Goal: Task Accomplishment & Management: Use online tool/utility

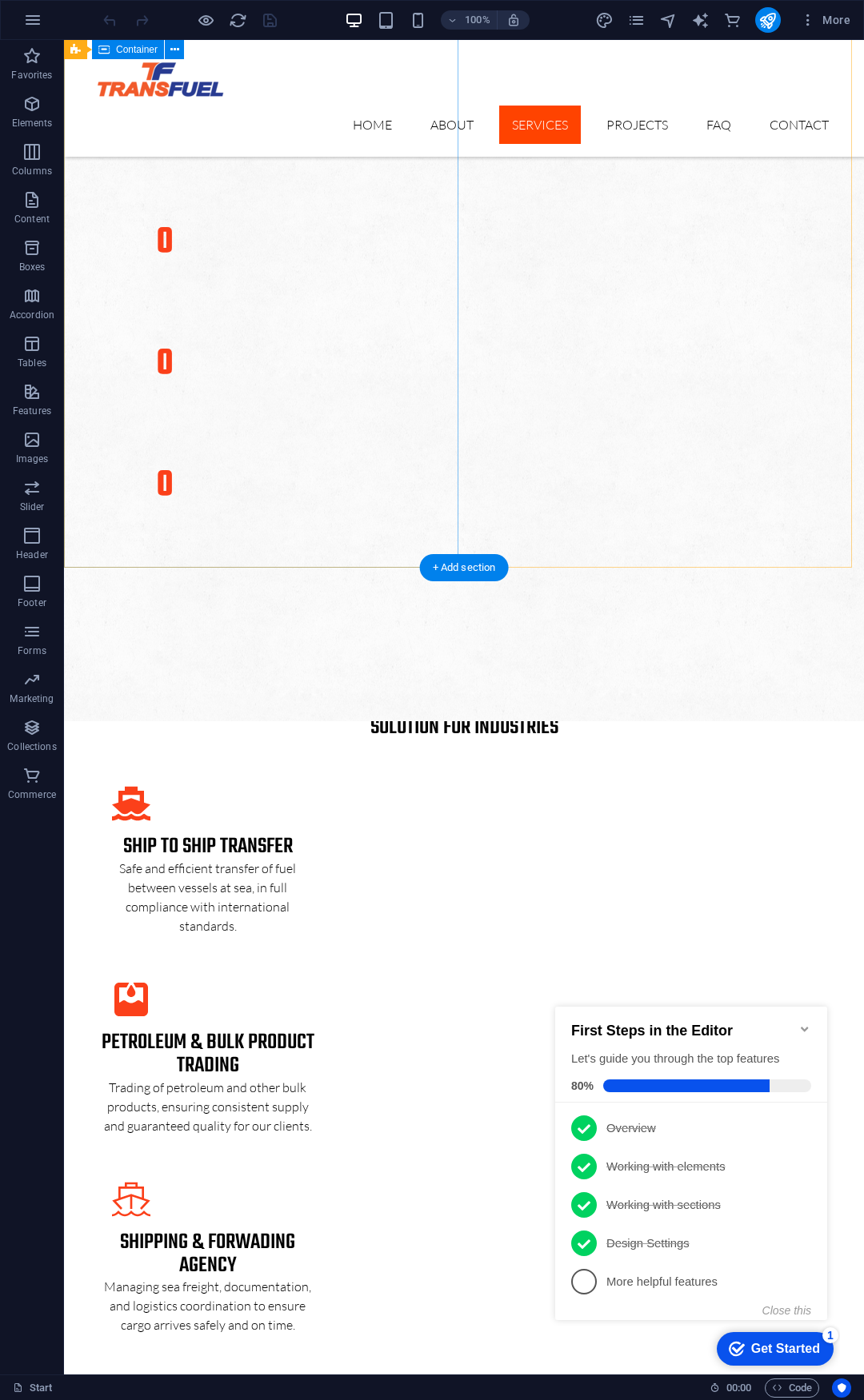
scroll to position [2447, 0]
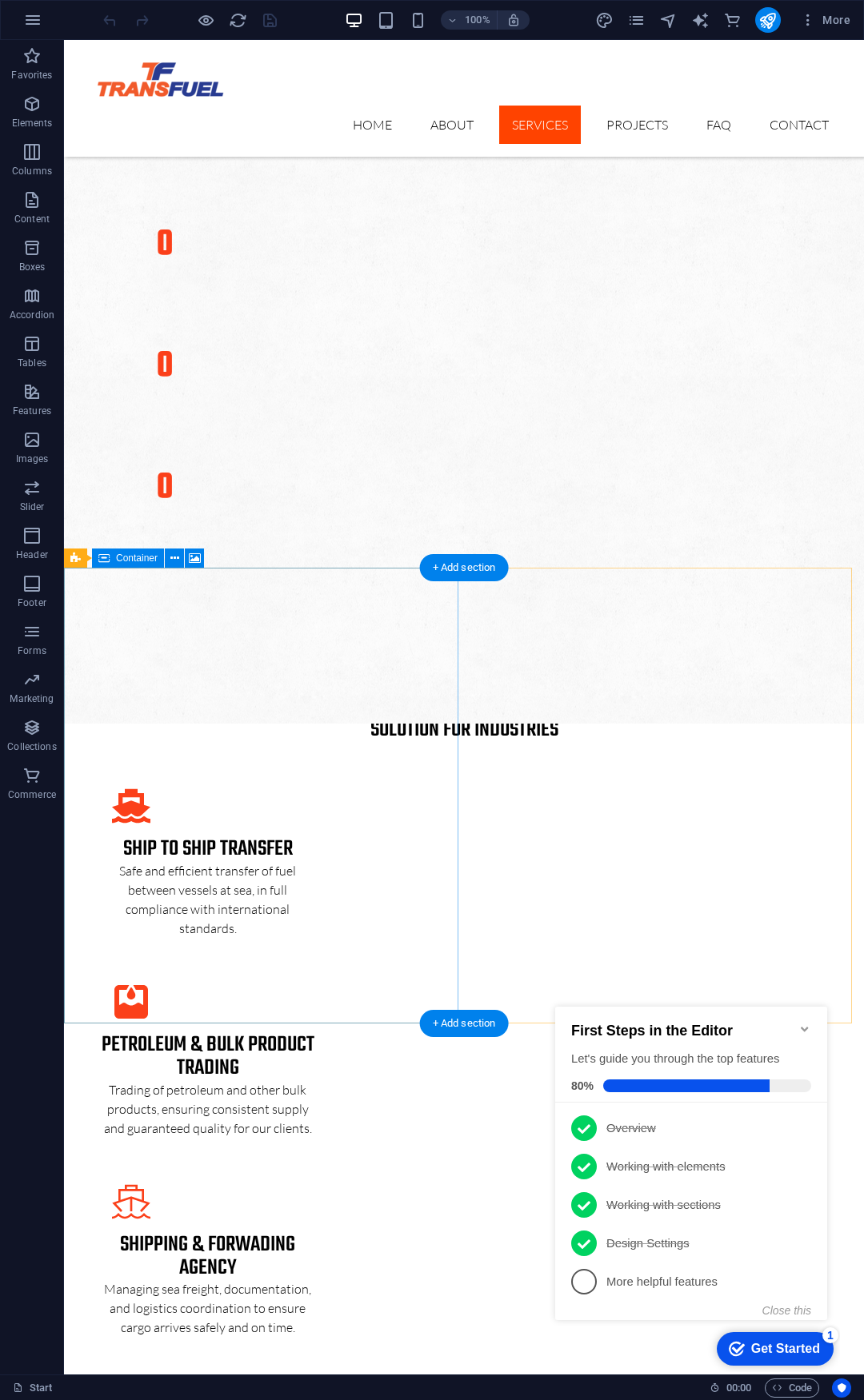
drag, startPoint x: 347, startPoint y: 664, endPoint x: 65, endPoint y: 998, distance: 437.1
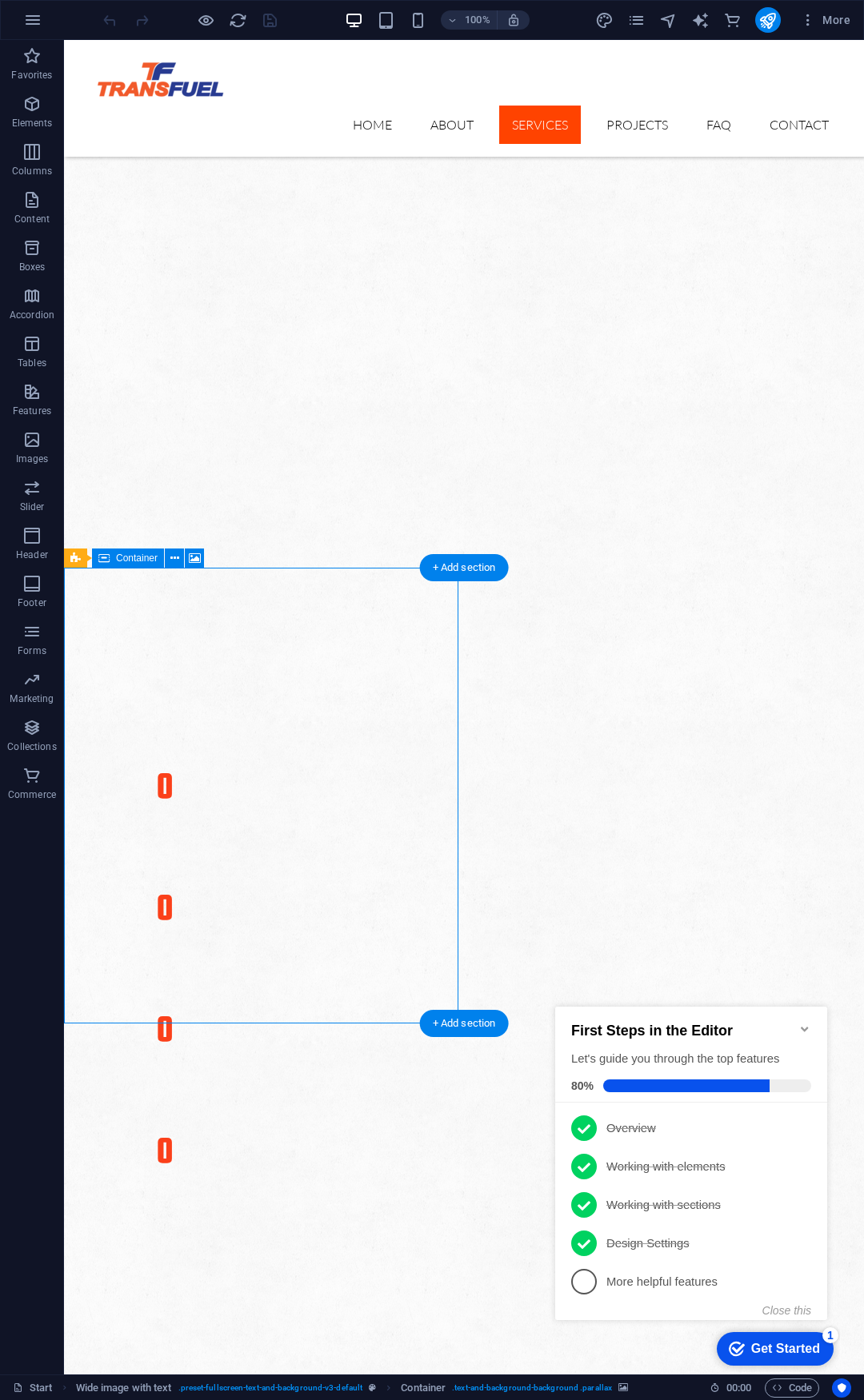
select select "px"
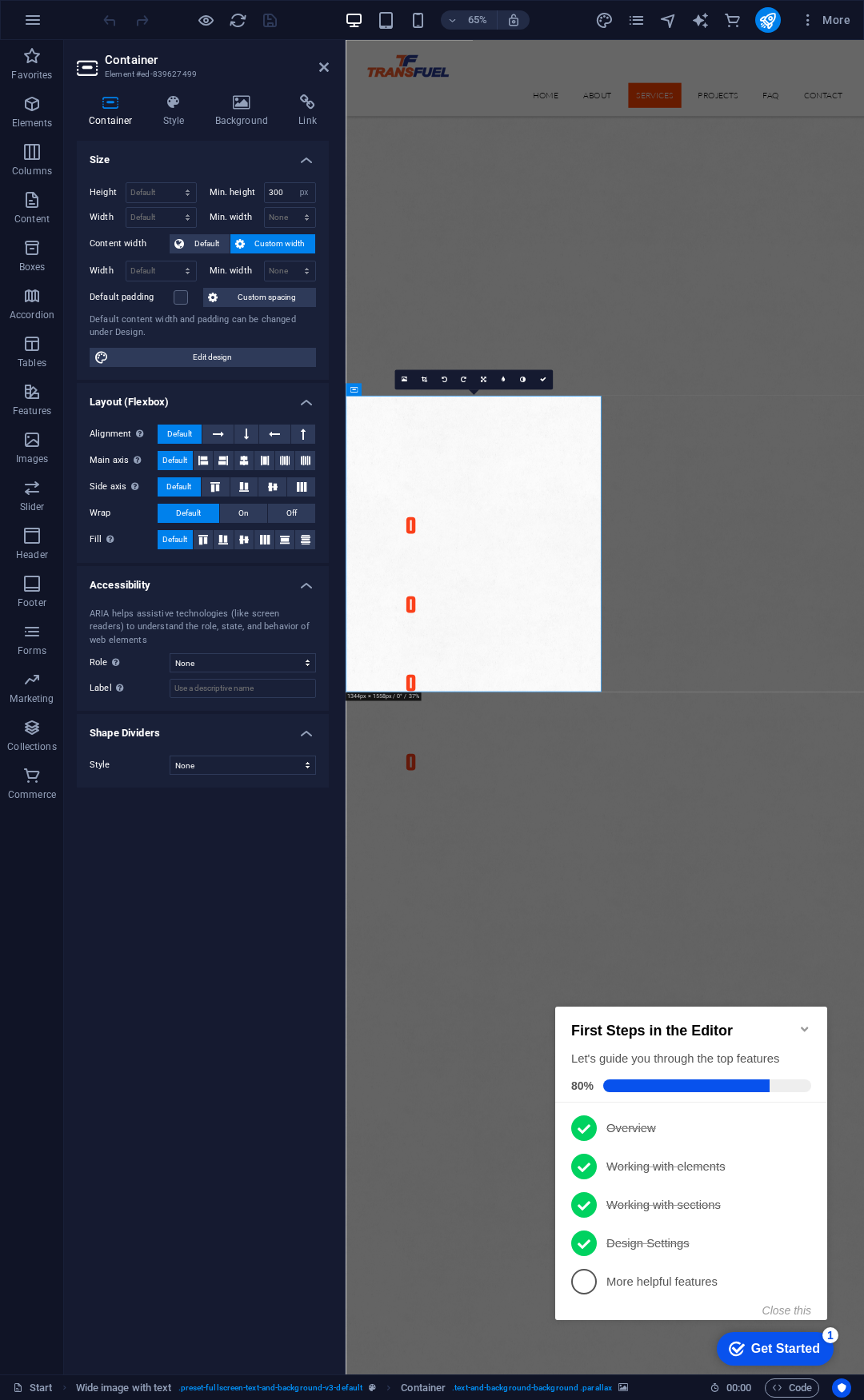
scroll to position [3058, 0]
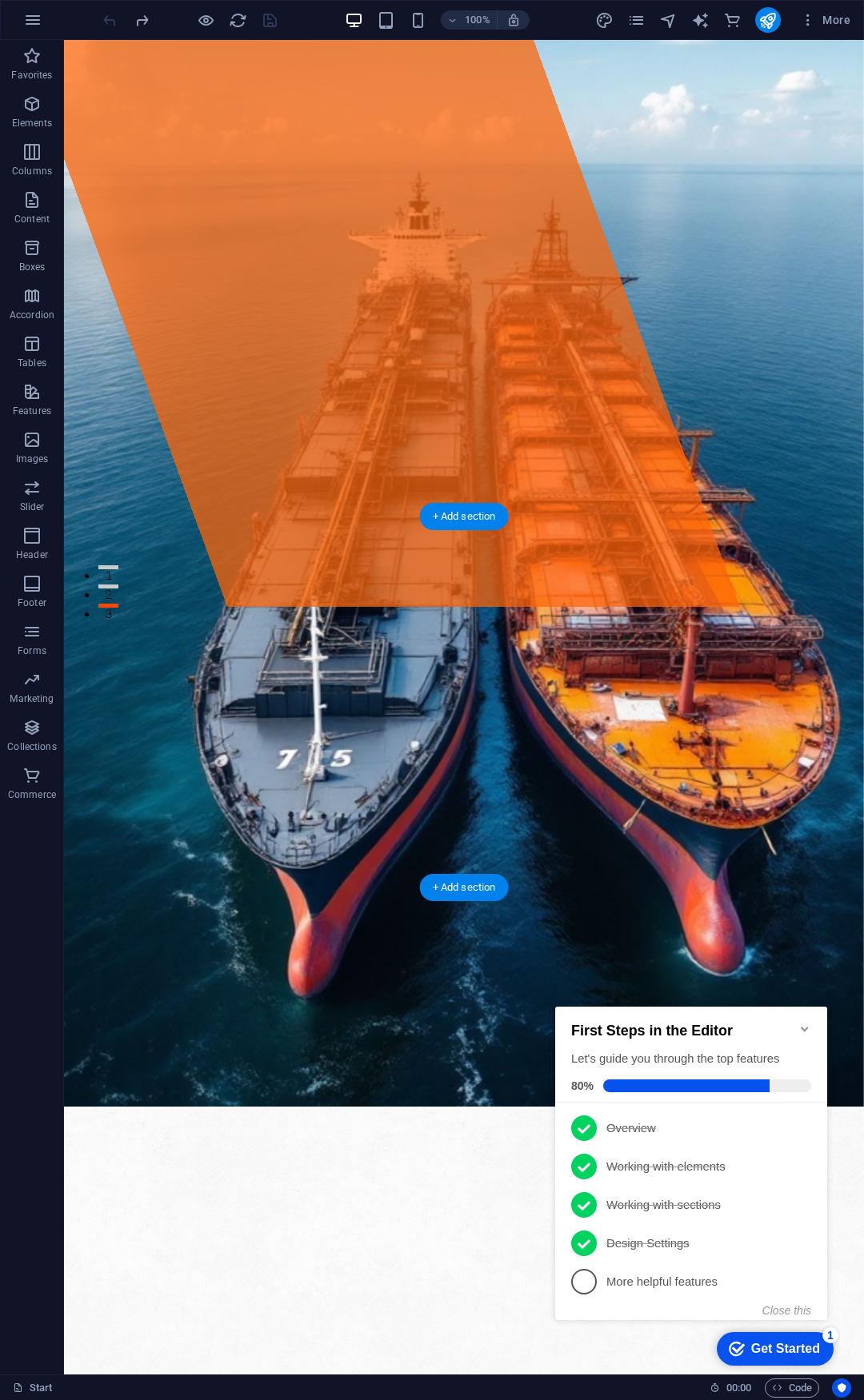
scroll to position [928, 0]
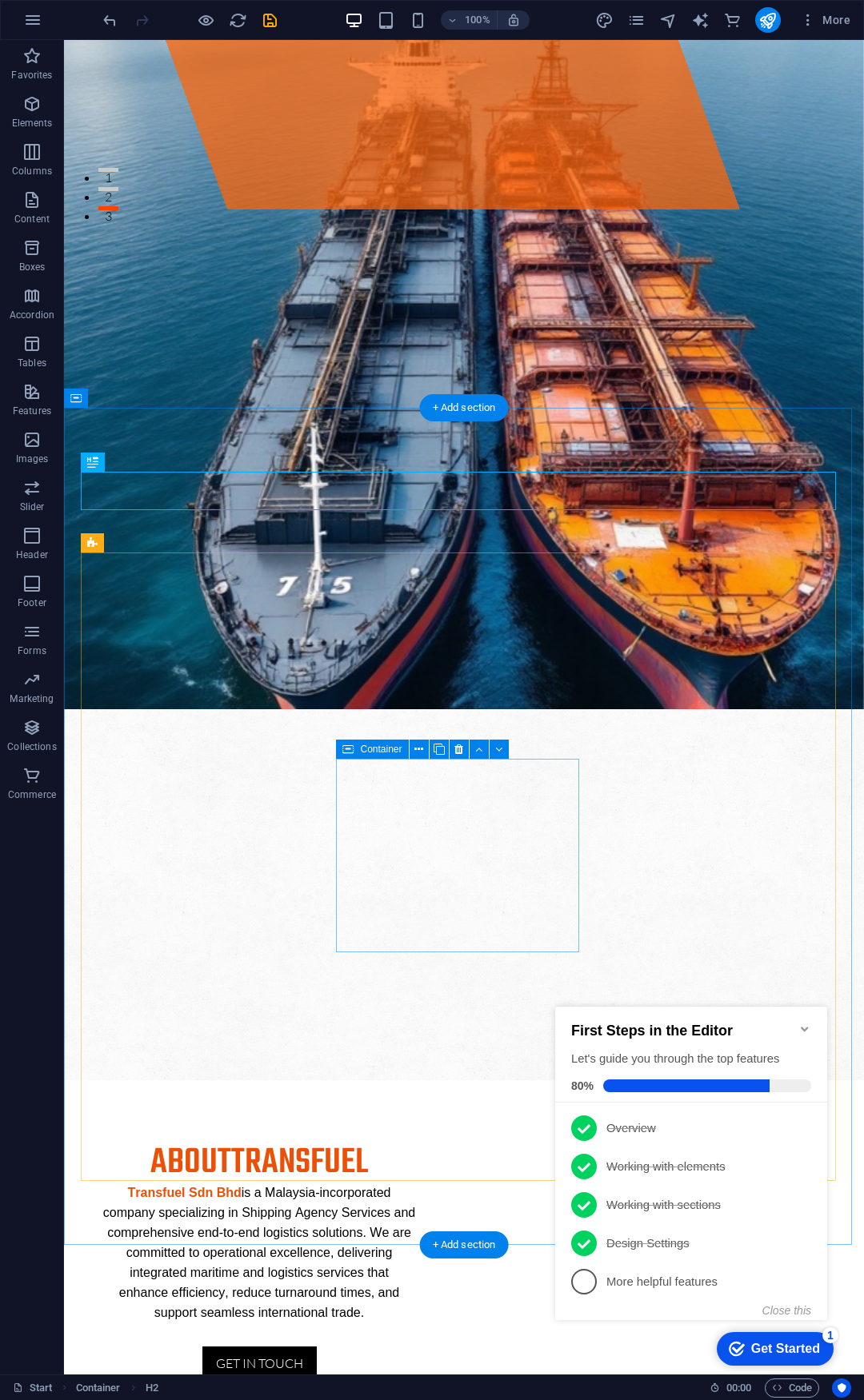
scroll to position [1247, 0]
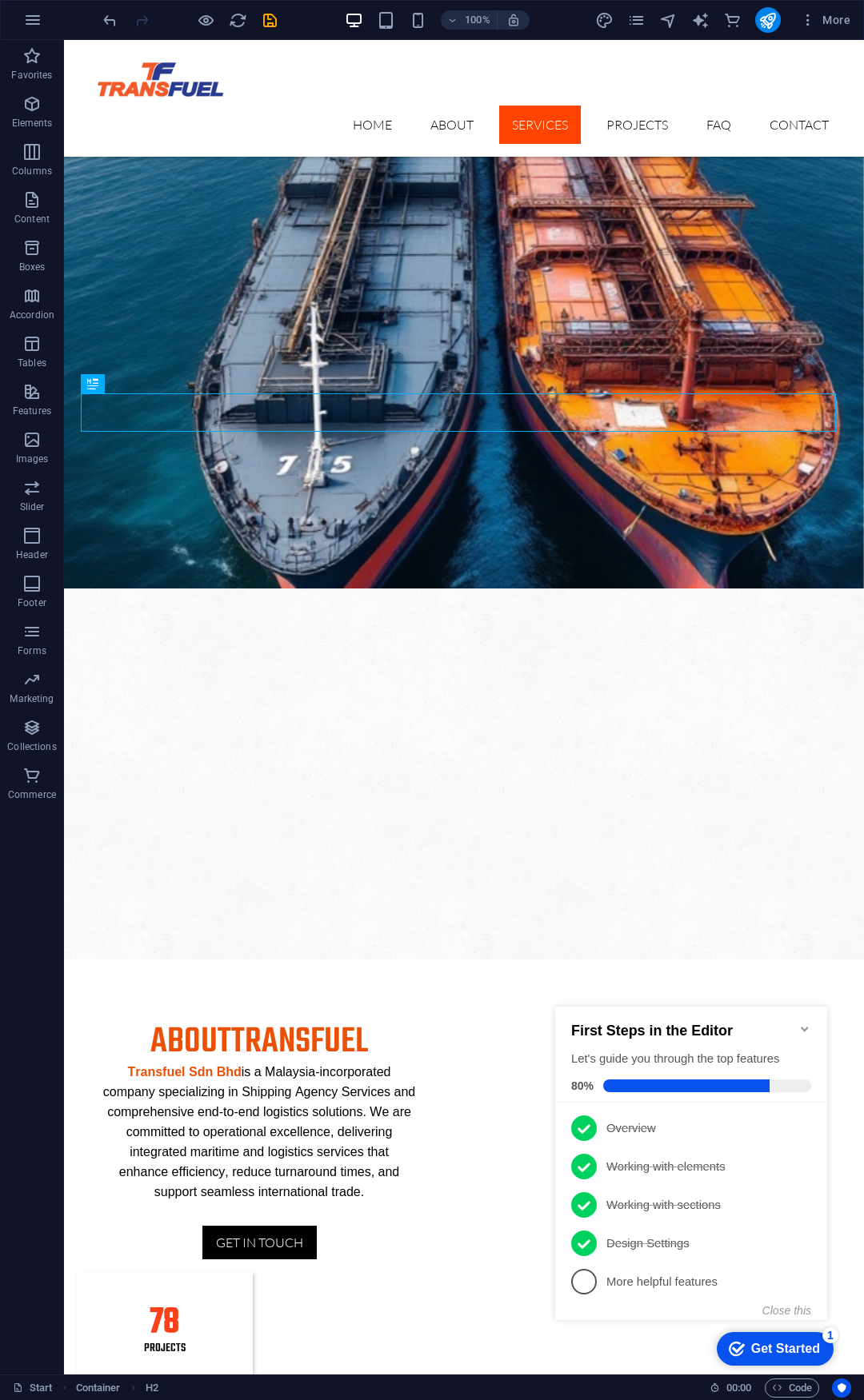
click at [808, 1024] on icon "Minimize checklist" at bounding box center [805, 1029] width 13 height 13
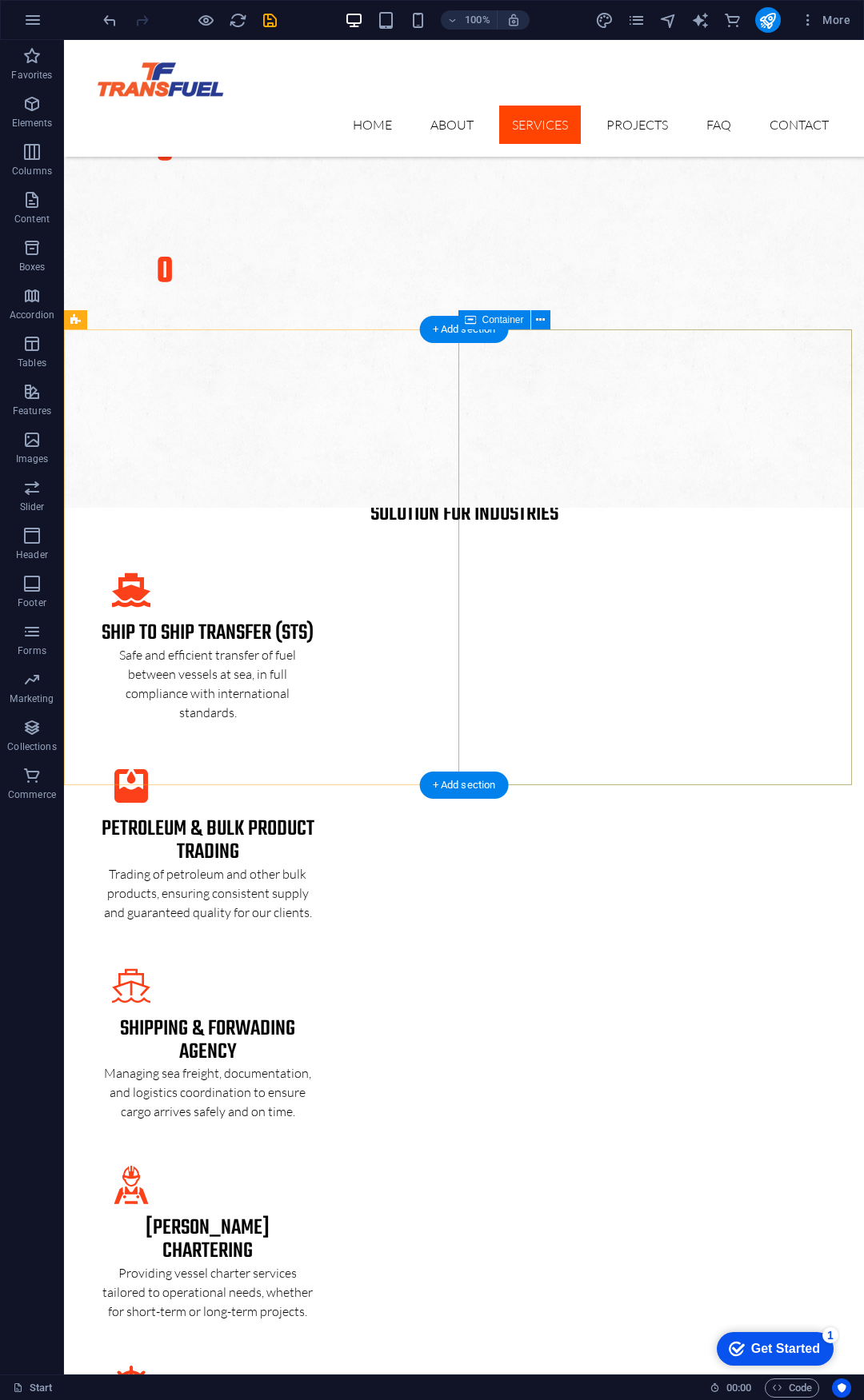
scroll to position [2687, 0]
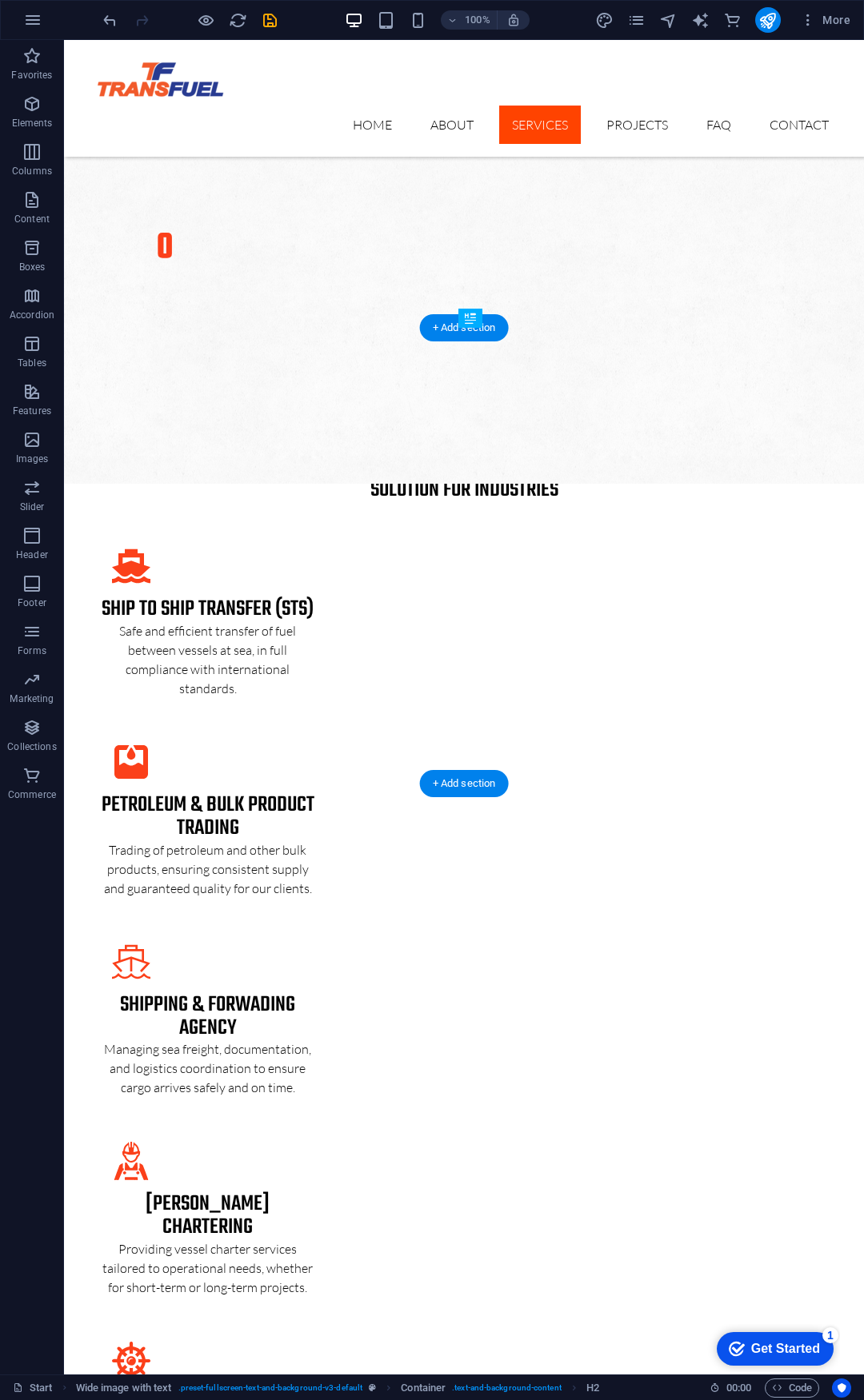
drag, startPoint x: 575, startPoint y: 394, endPoint x: 559, endPoint y: 419, distance: 29.7
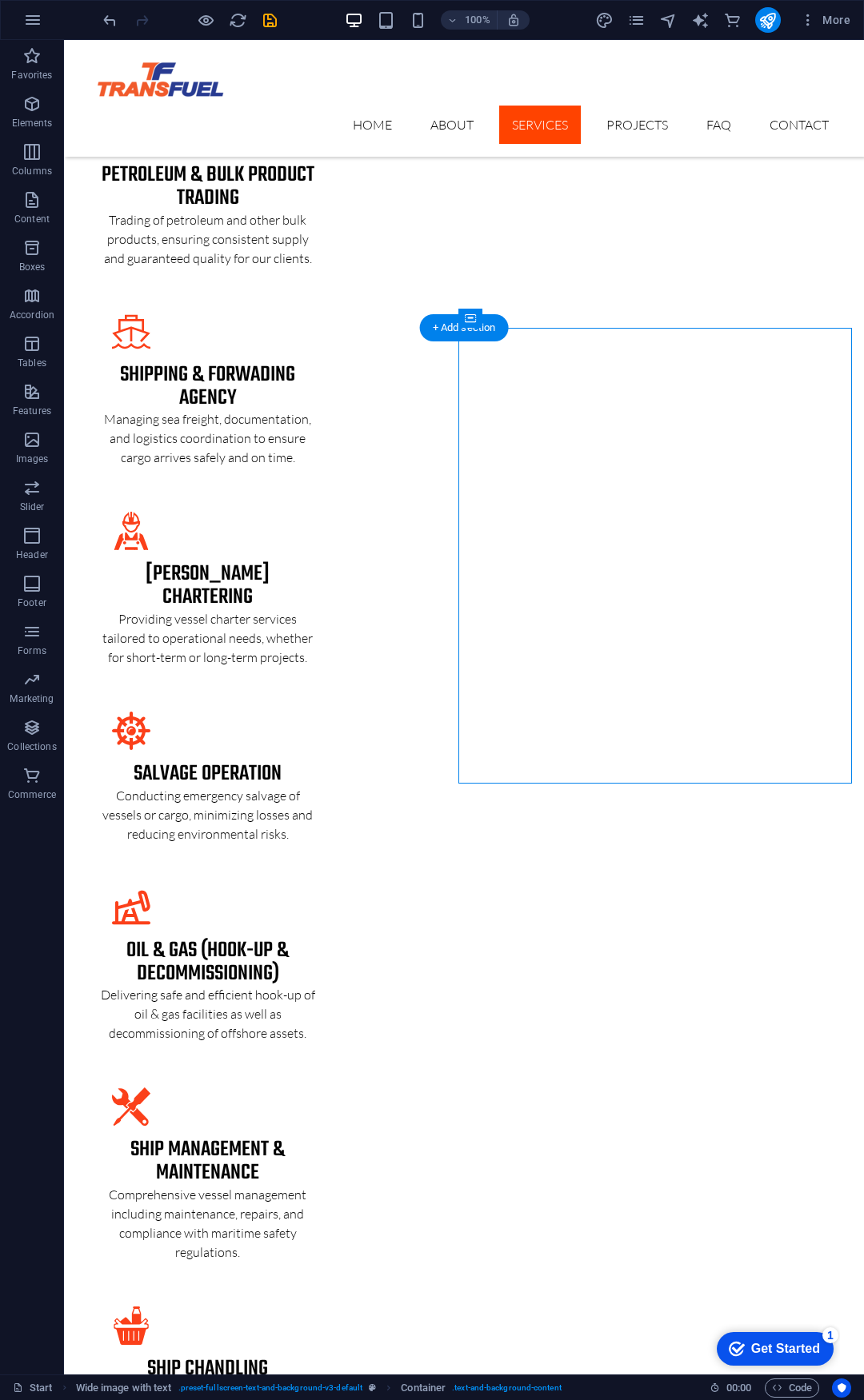
scroll to position [2687, 0]
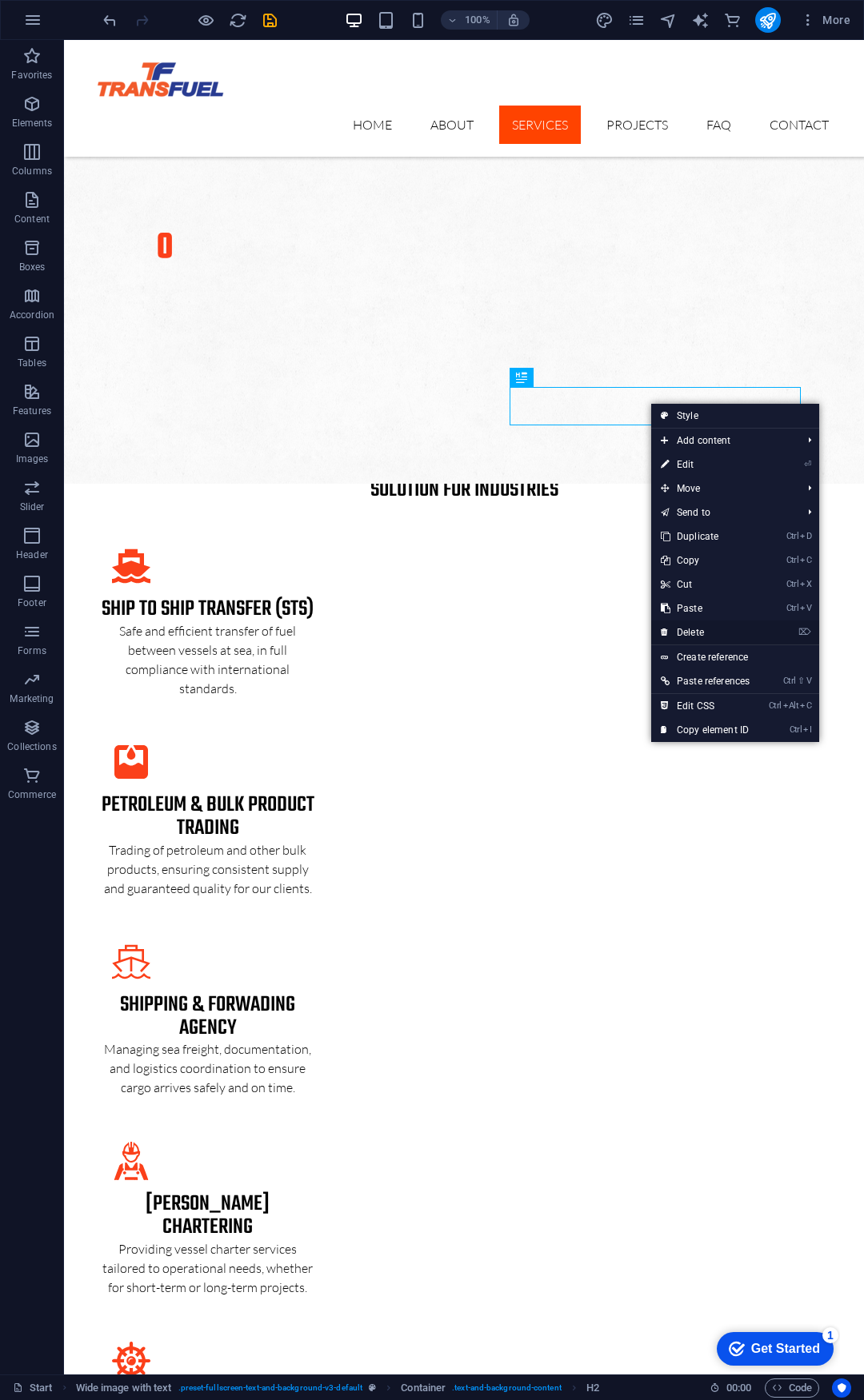
click at [699, 629] on link "⌦ Delete" at bounding box center [705, 632] width 108 height 24
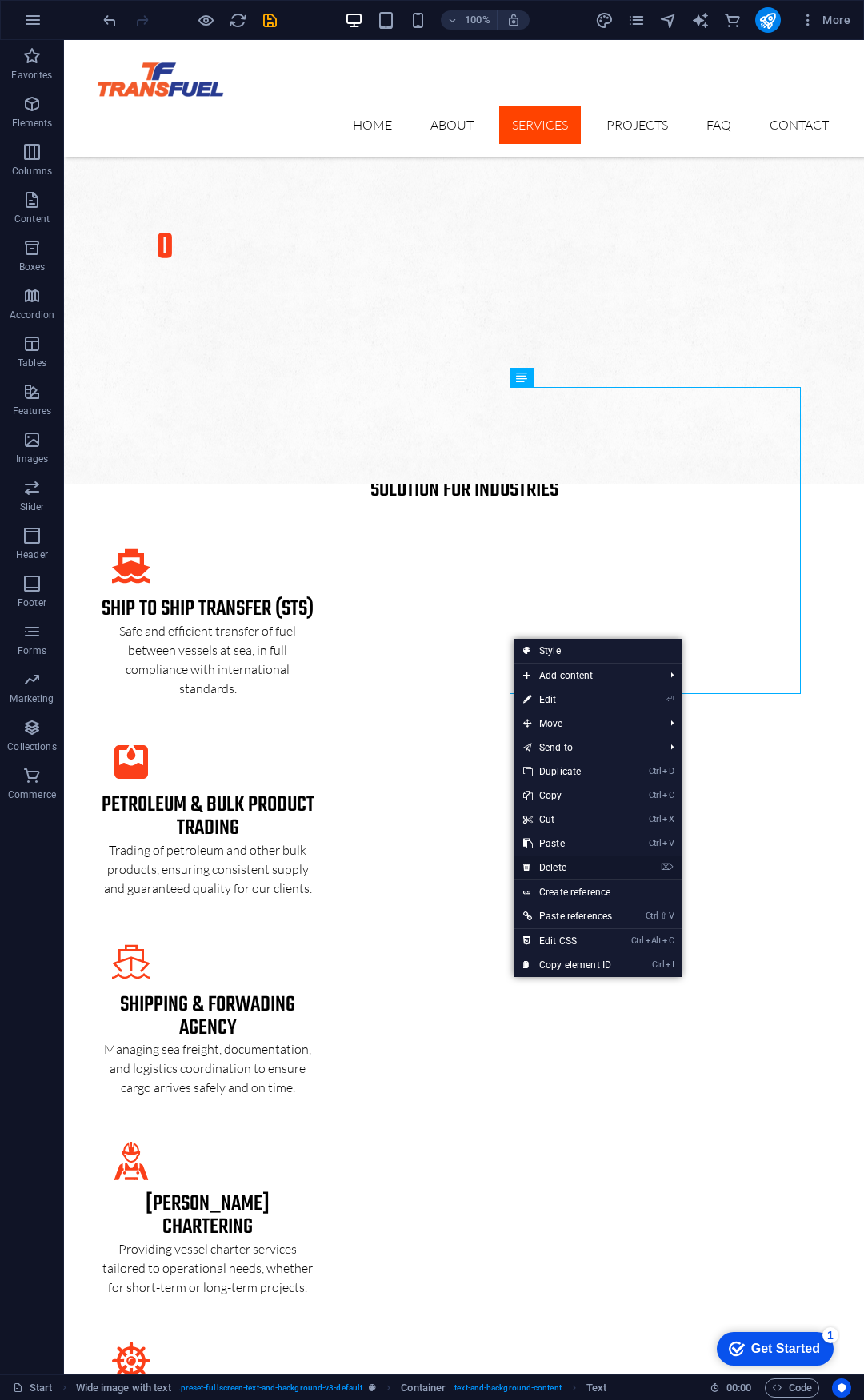
click at [553, 866] on link "⌦ Delete" at bounding box center [568, 867] width 108 height 24
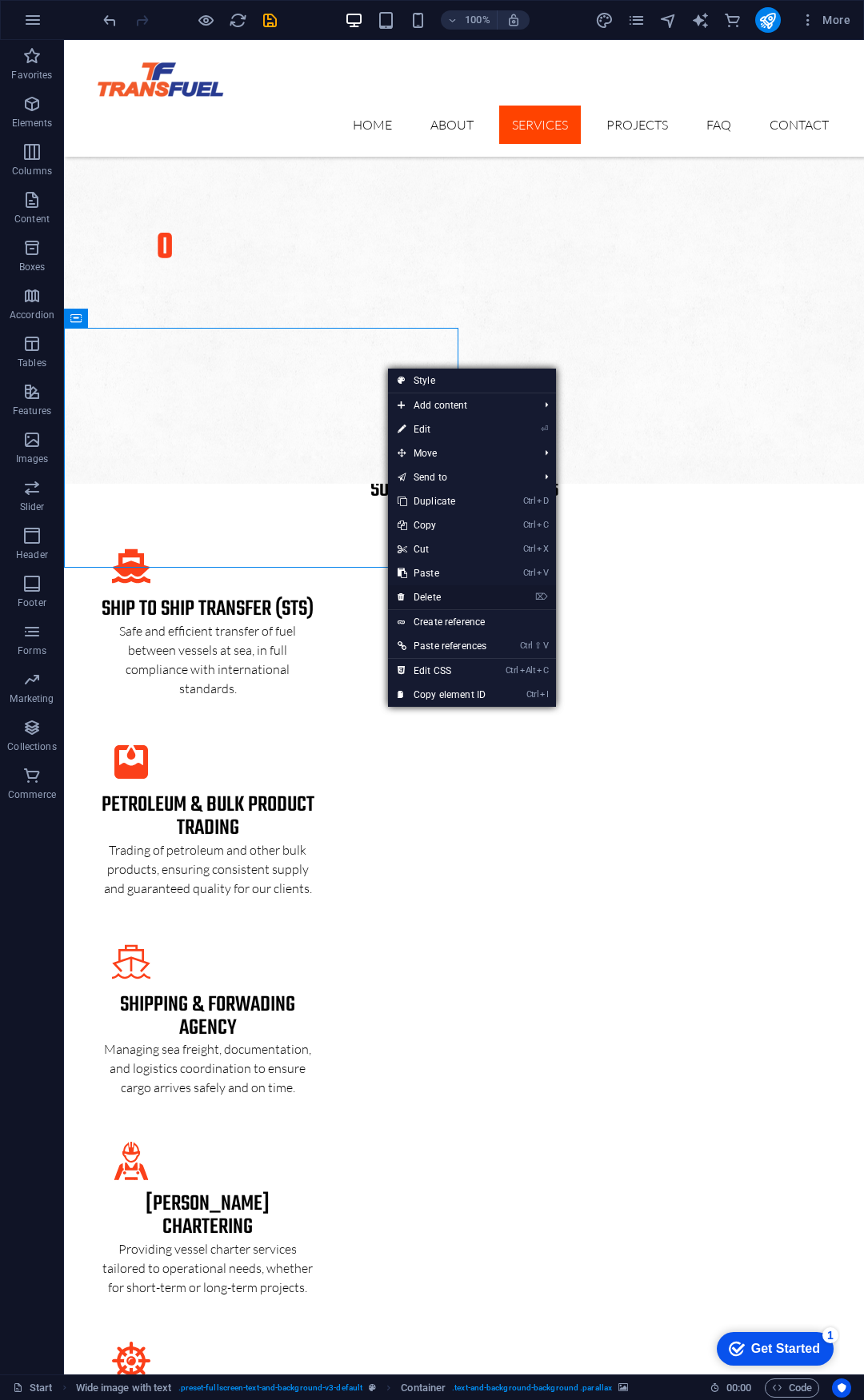
click at [429, 596] on link "⌦ Delete" at bounding box center [442, 596] width 108 height 24
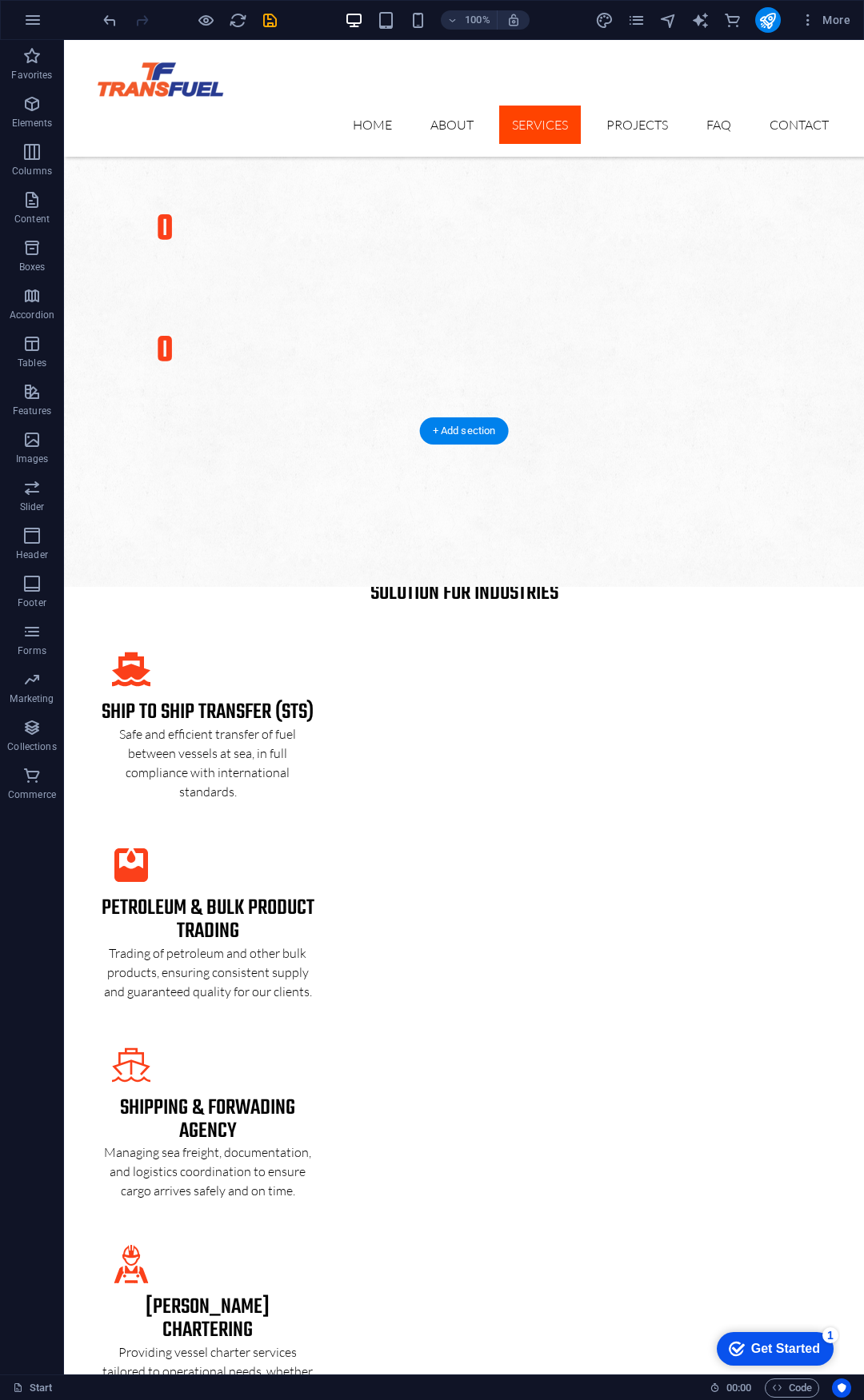
scroll to position [2606, 0]
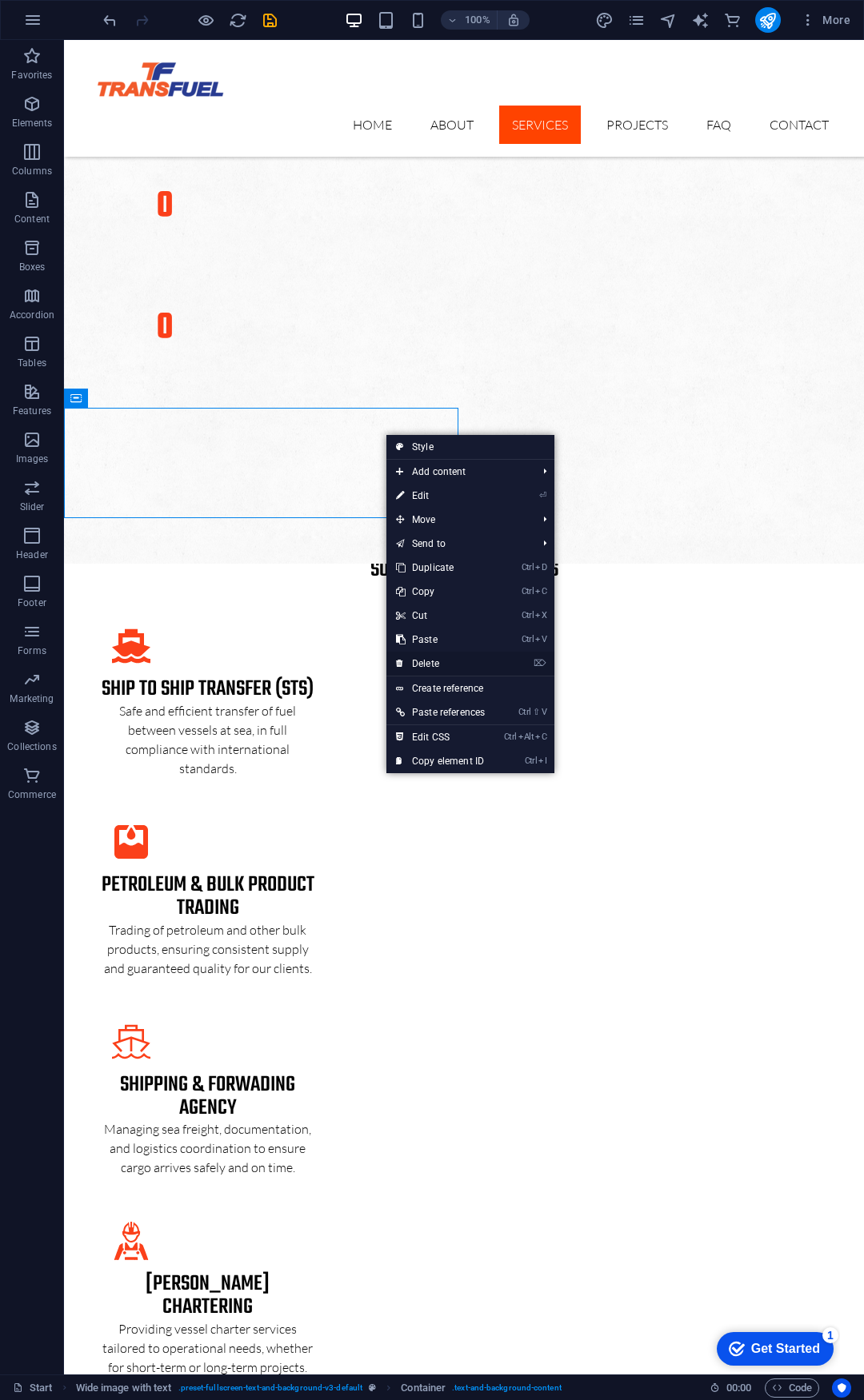
click at [448, 662] on link "⌦ Delete" at bounding box center [441, 663] width 108 height 24
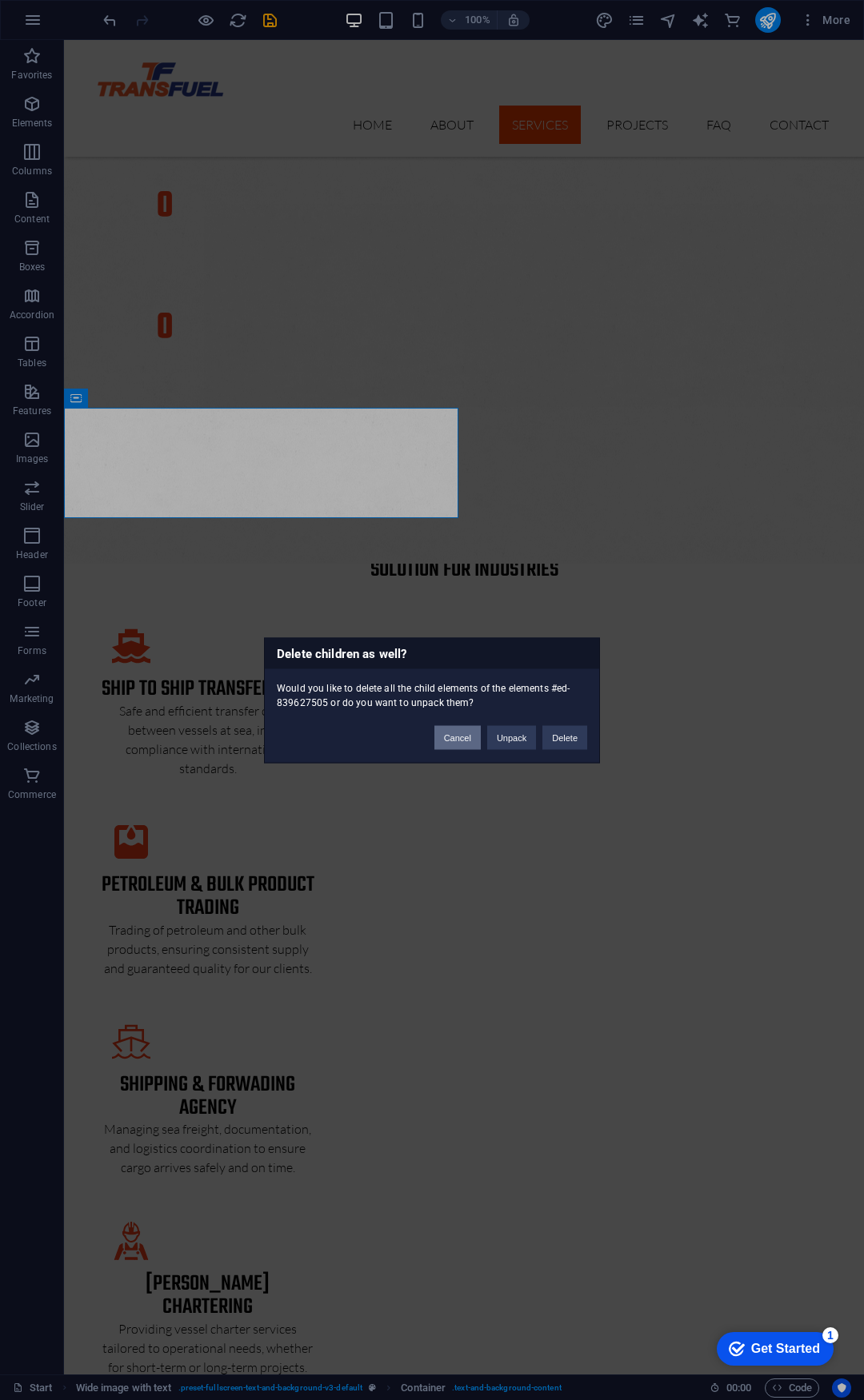
drag, startPoint x: 455, startPoint y: 735, endPoint x: 391, endPoint y: 691, distance: 77.7
click at [455, 735] on button "Cancel" at bounding box center [457, 736] width 47 height 24
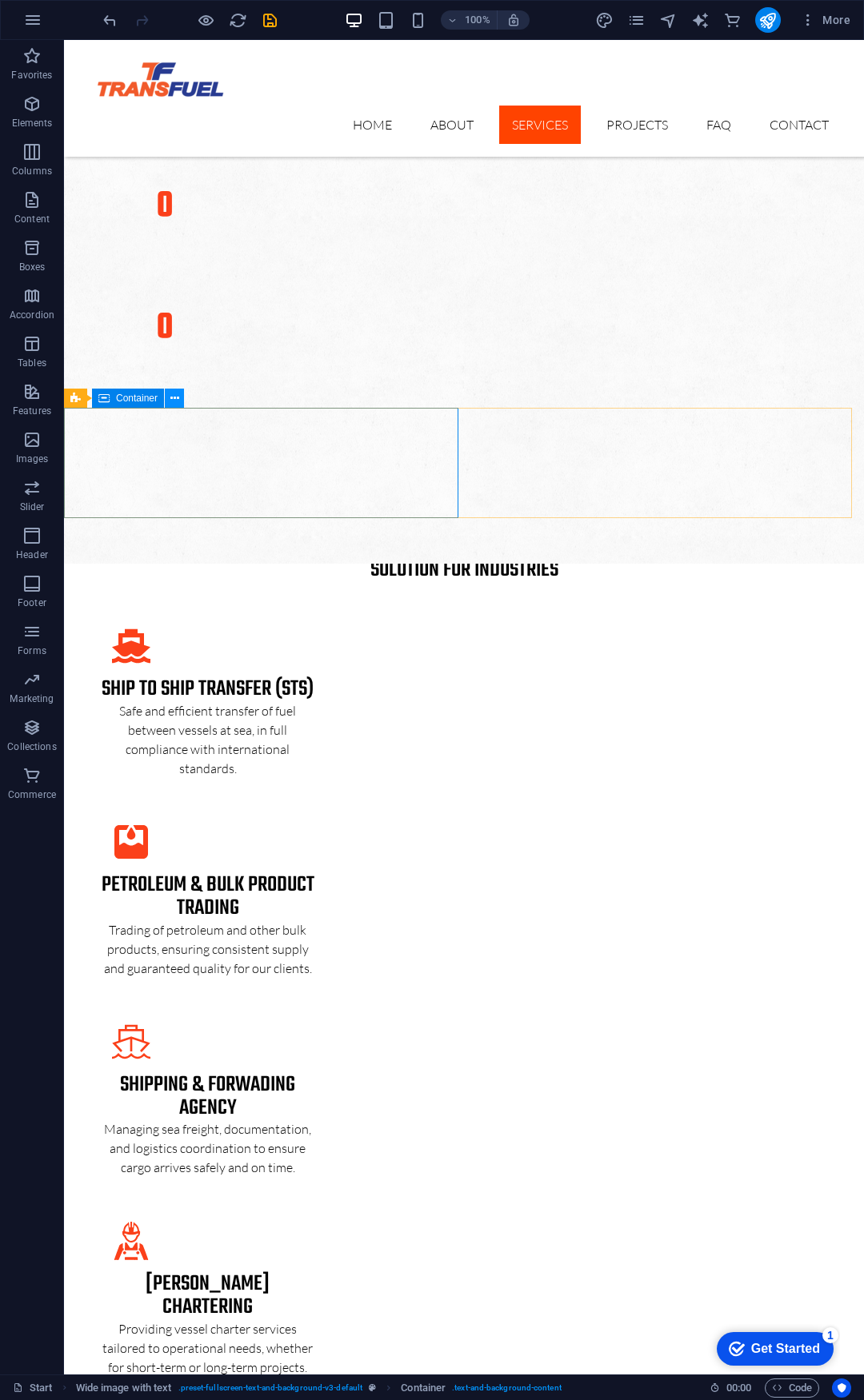
click at [177, 398] on icon at bounding box center [175, 399] width 9 height 16
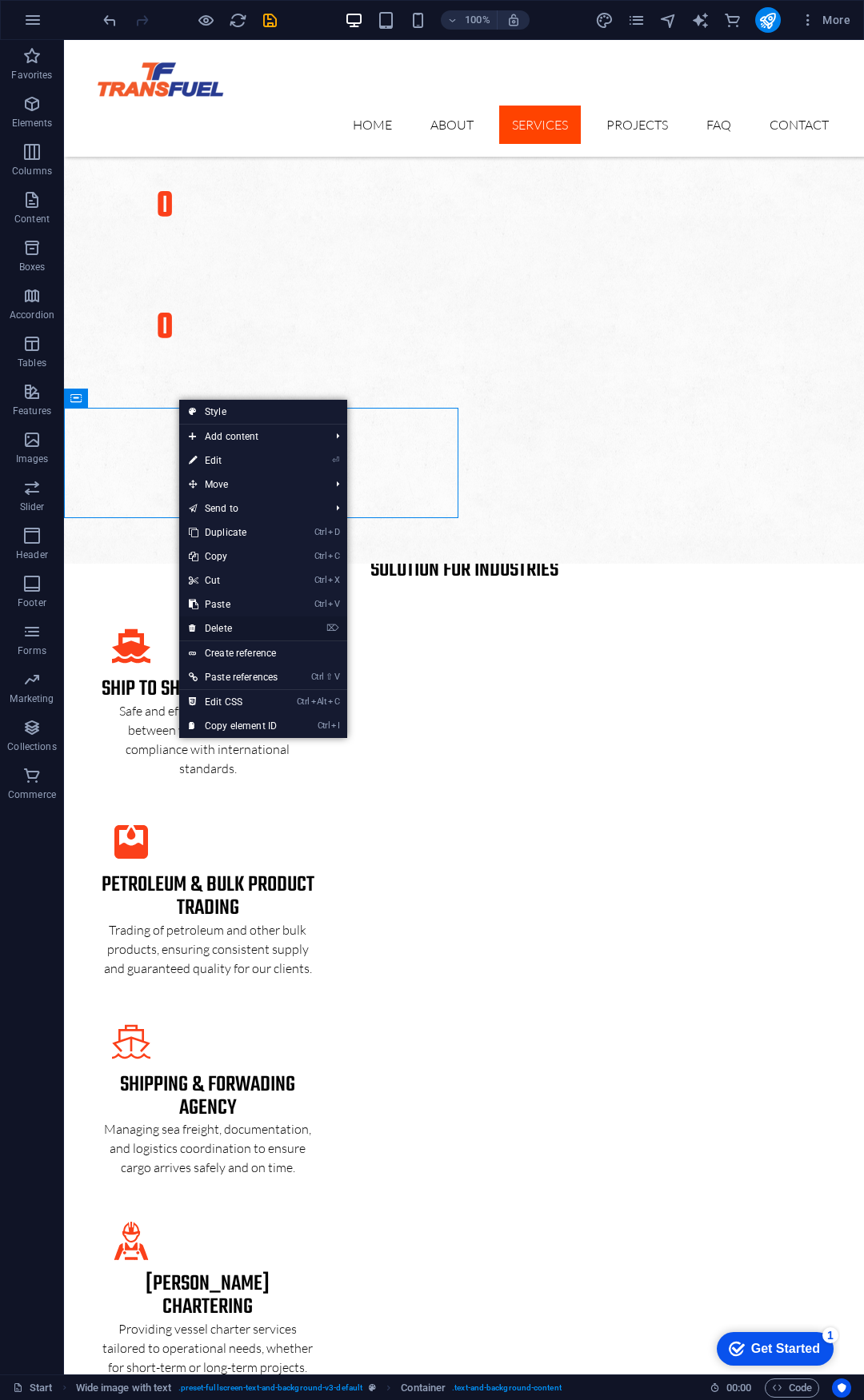
click at [220, 627] on link "⌦ Delete" at bounding box center [233, 627] width 108 height 24
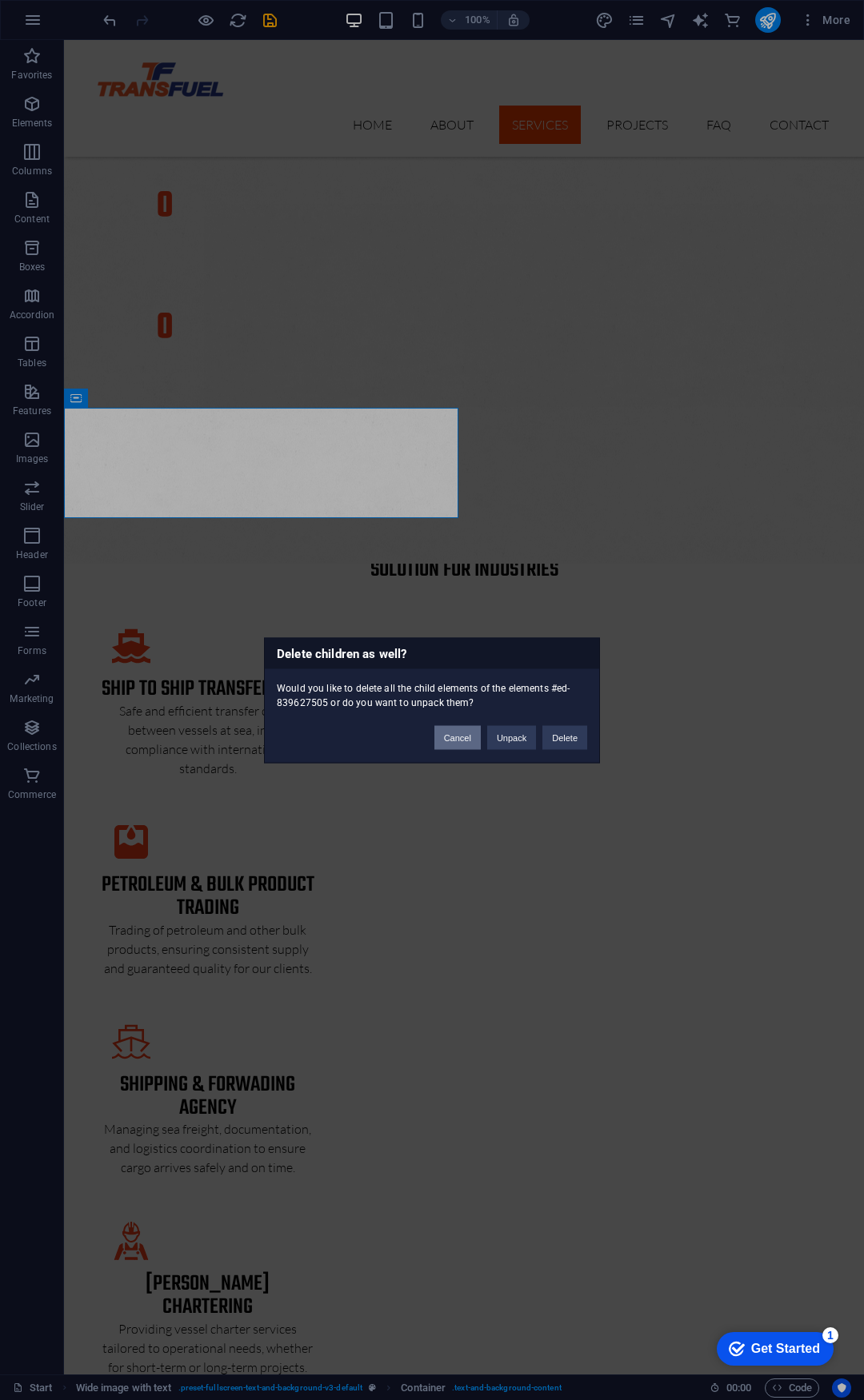
drag, startPoint x: 464, startPoint y: 736, endPoint x: 400, endPoint y: 694, distance: 76.6
click at [464, 736] on button "Cancel" at bounding box center [457, 736] width 47 height 24
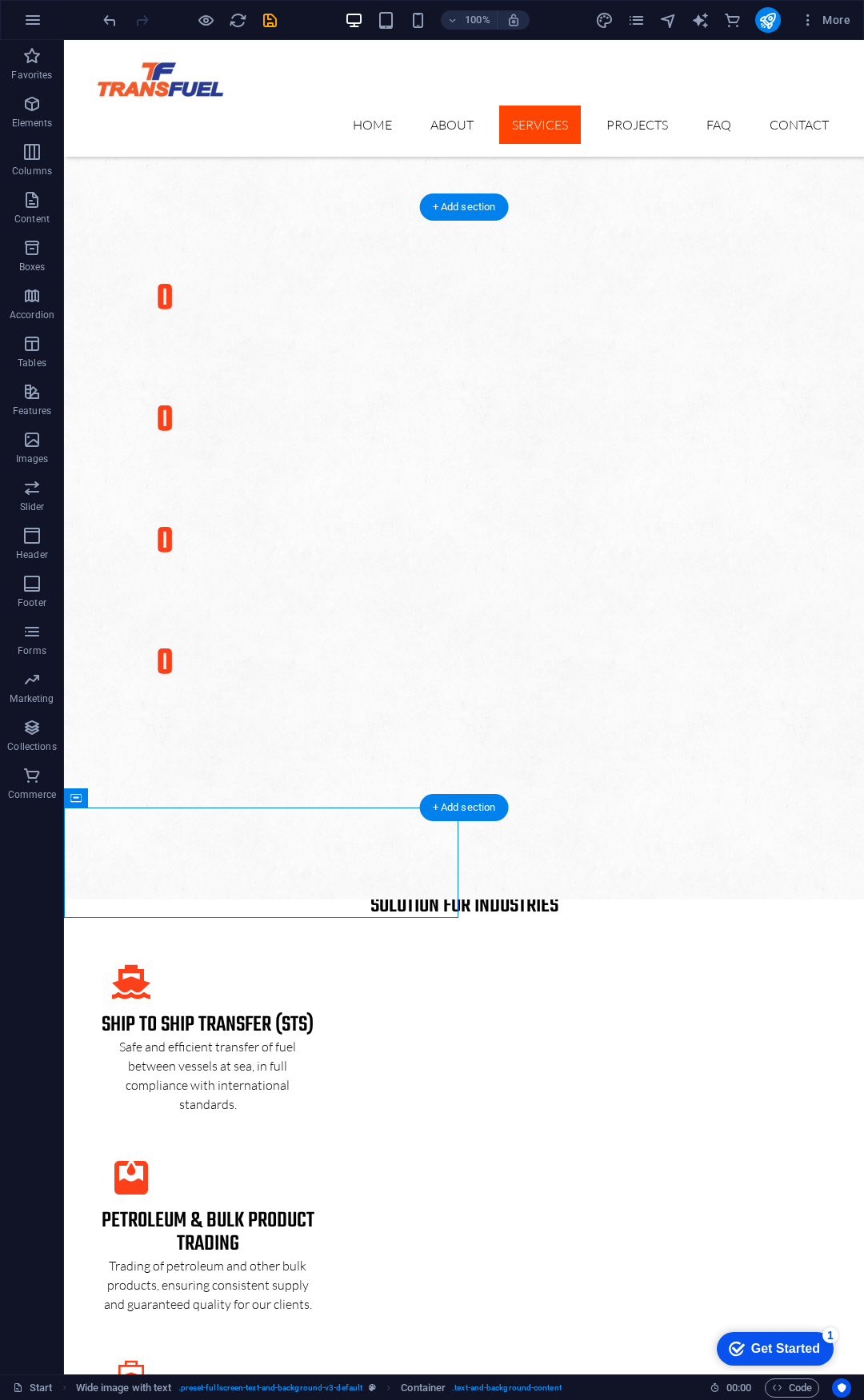
scroll to position [2207, 0]
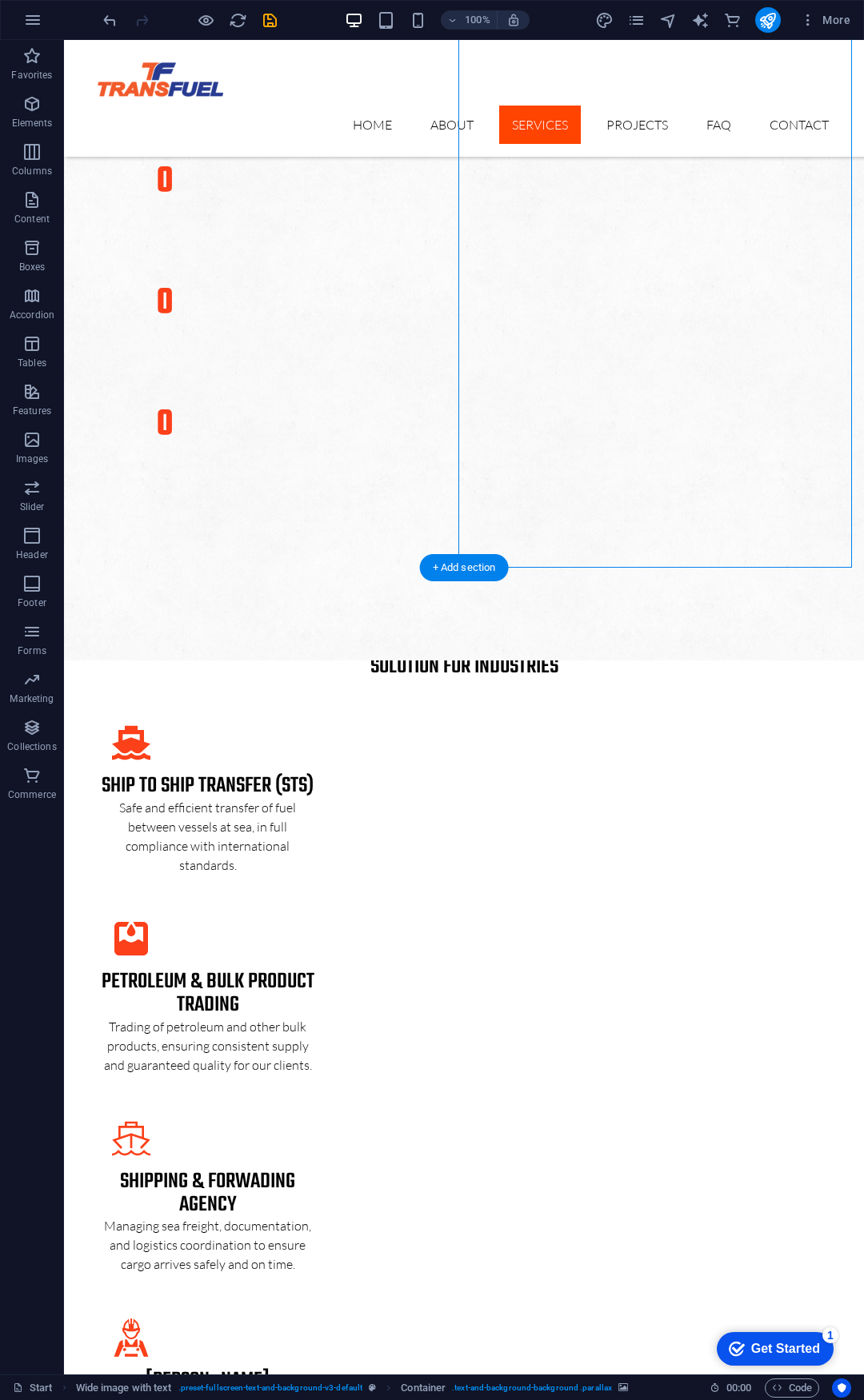
scroll to position [2606, 0]
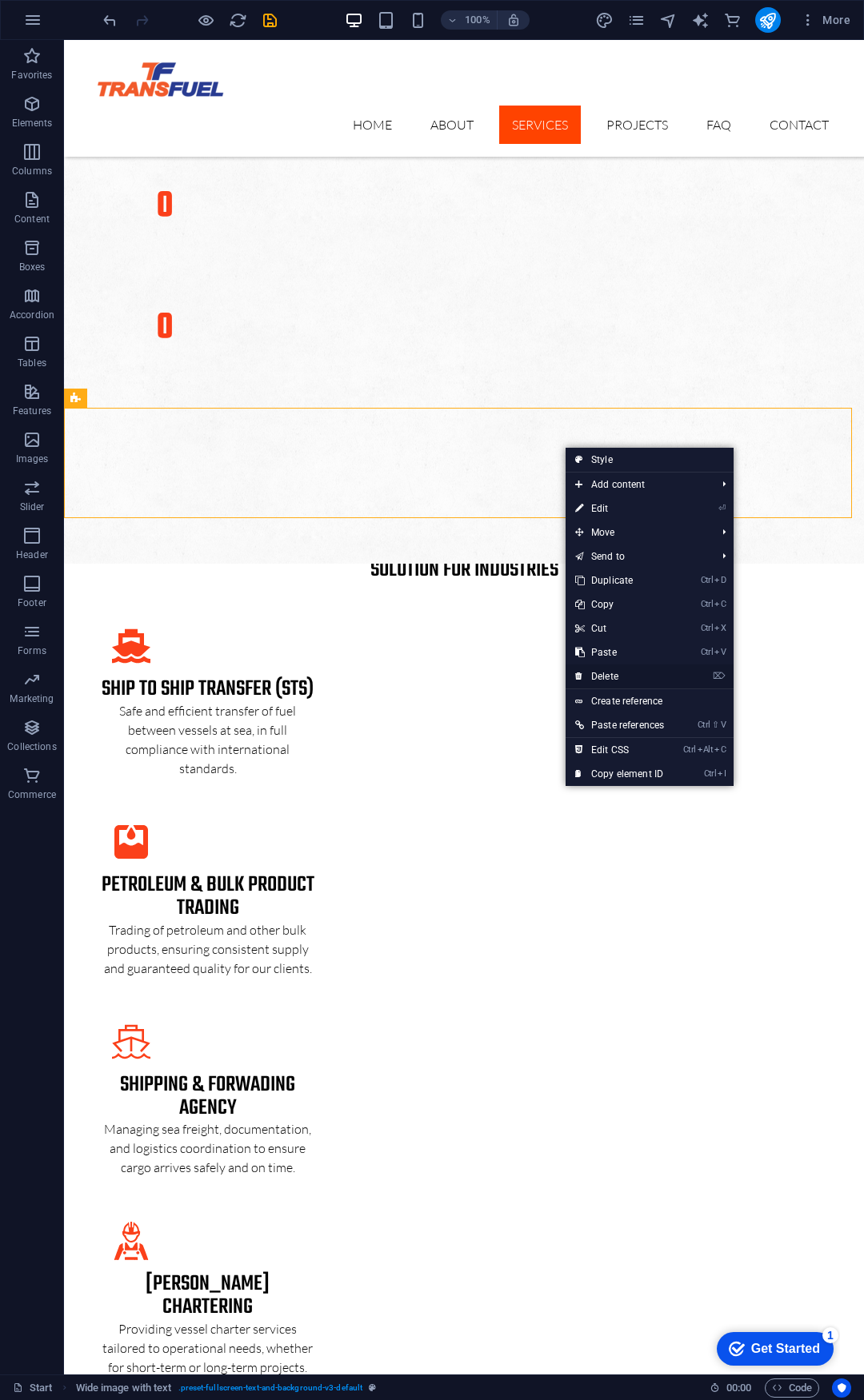
click at [608, 673] on link "⌦ Delete" at bounding box center [619, 676] width 108 height 24
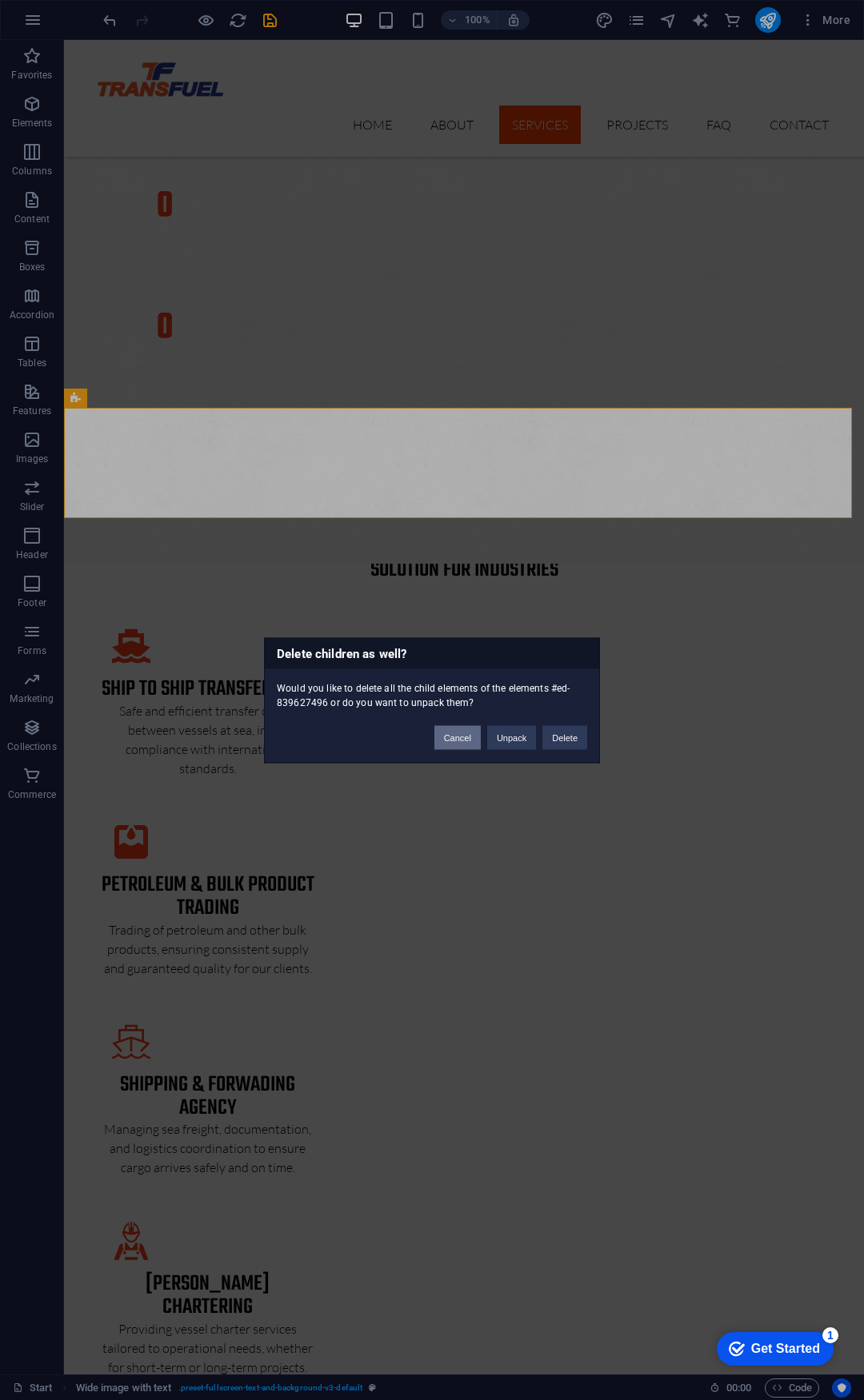
drag, startPoint x: 452, startPoint y: 739, endPoint x: 386, endPoint y: 653, distance: 108.4
click at [452, 739] on button "Cancel" at bounding box center [457, 736] width 47 height 24
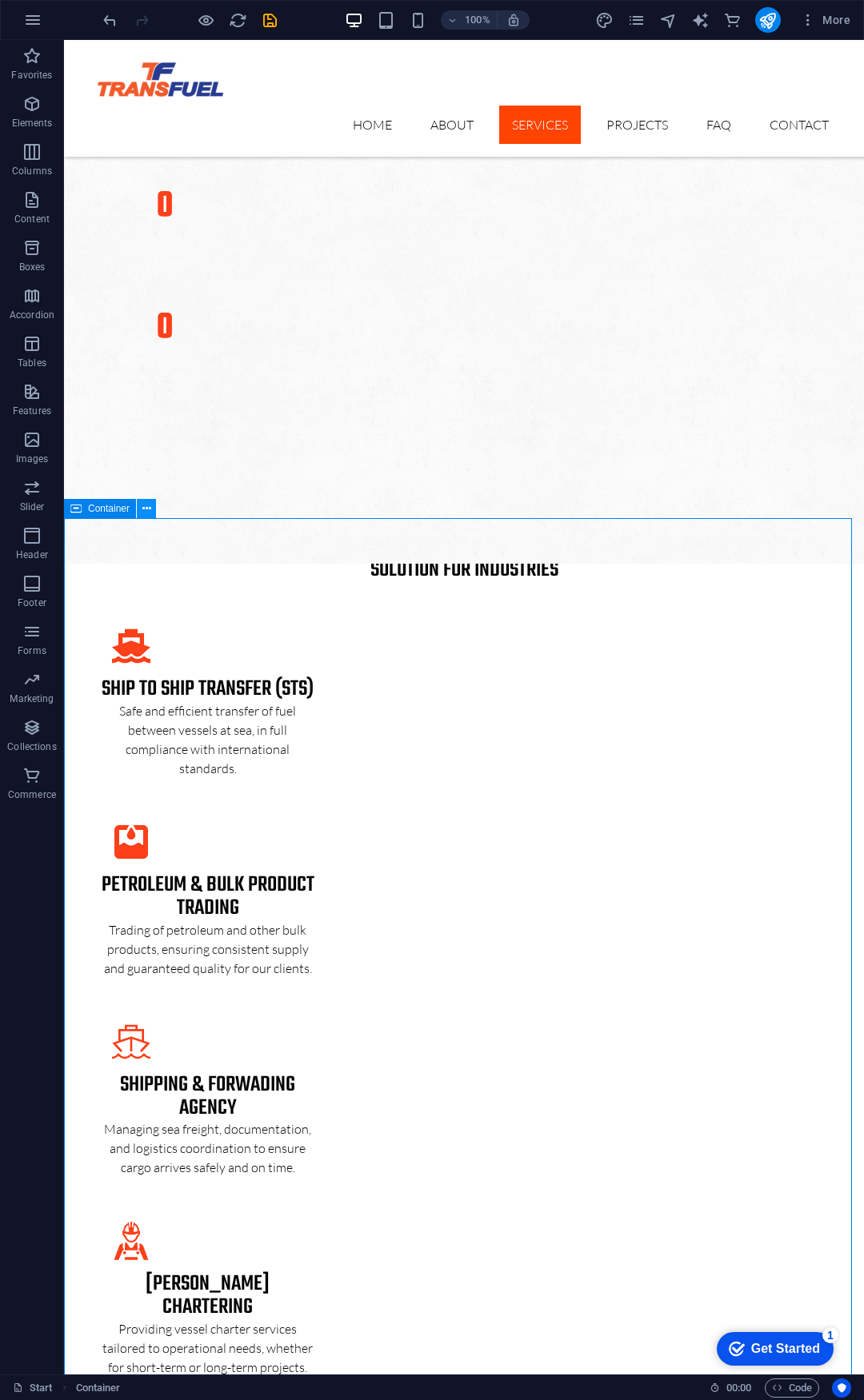
click at [147, 507] on icon at bounding box center [146, 508] width 9 height 16
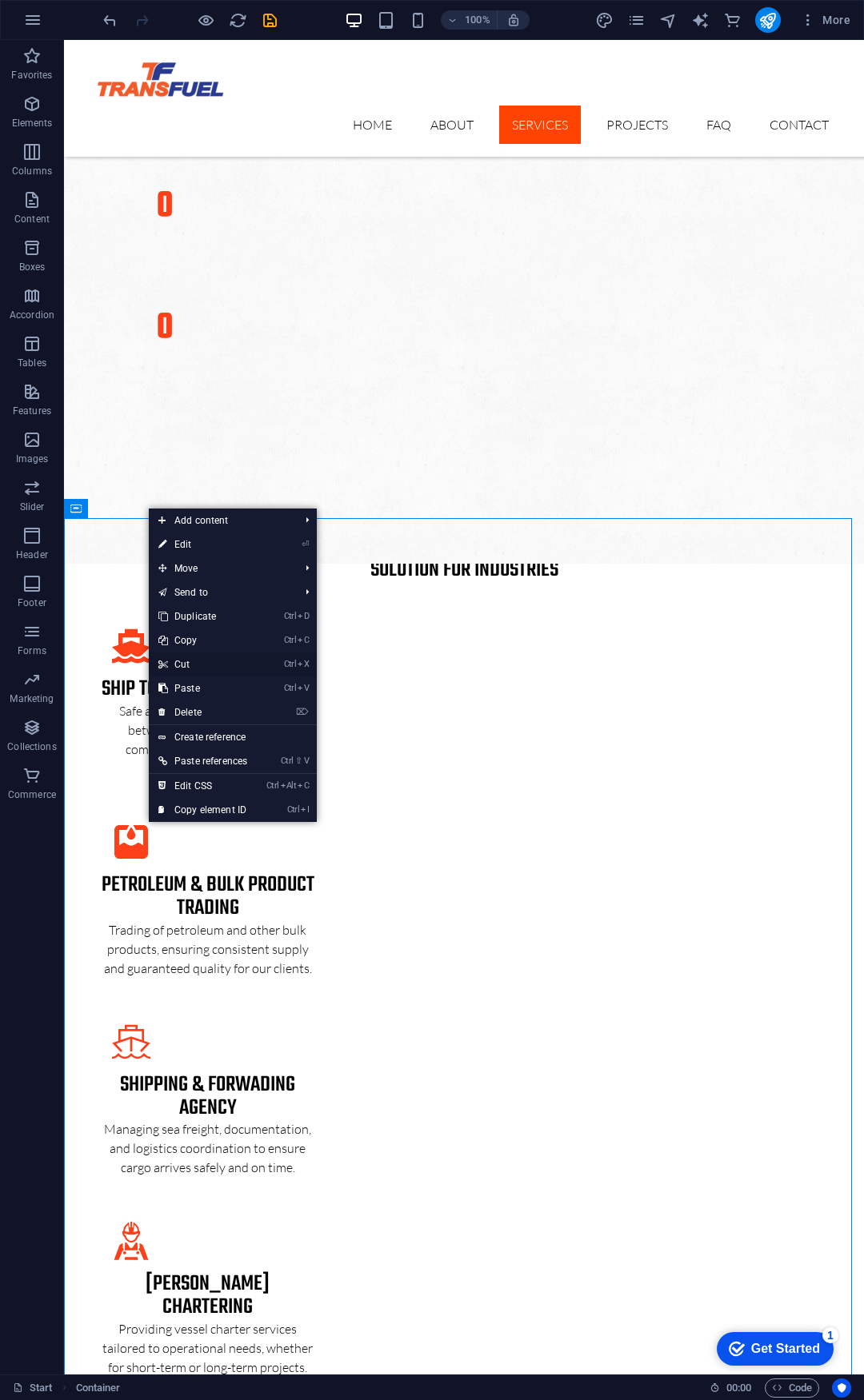
click at [188, 673] on link "Ctrl X Cut" at bounding box center [203, 664] width 108 height 24
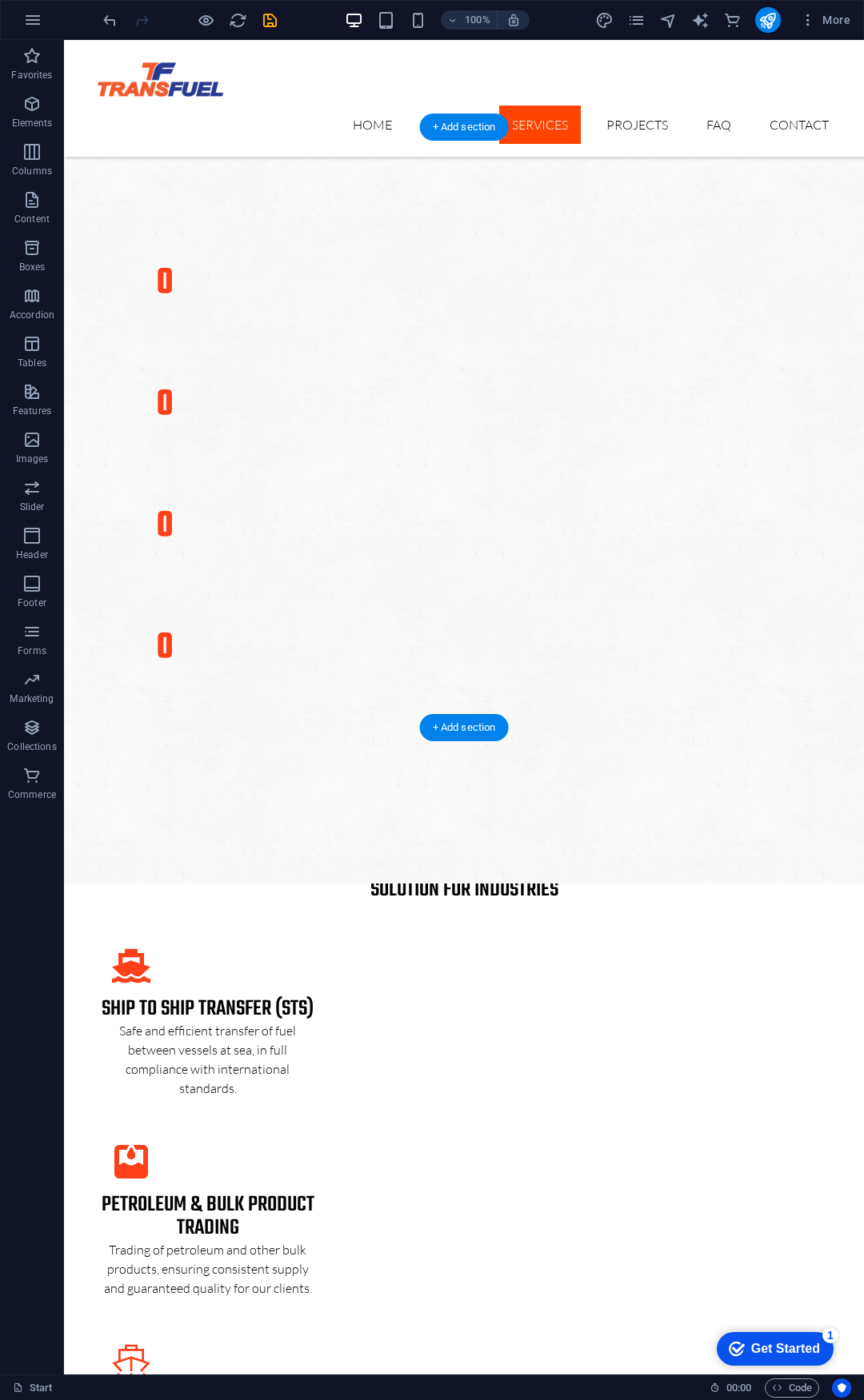
scroll to position [2127, 0]
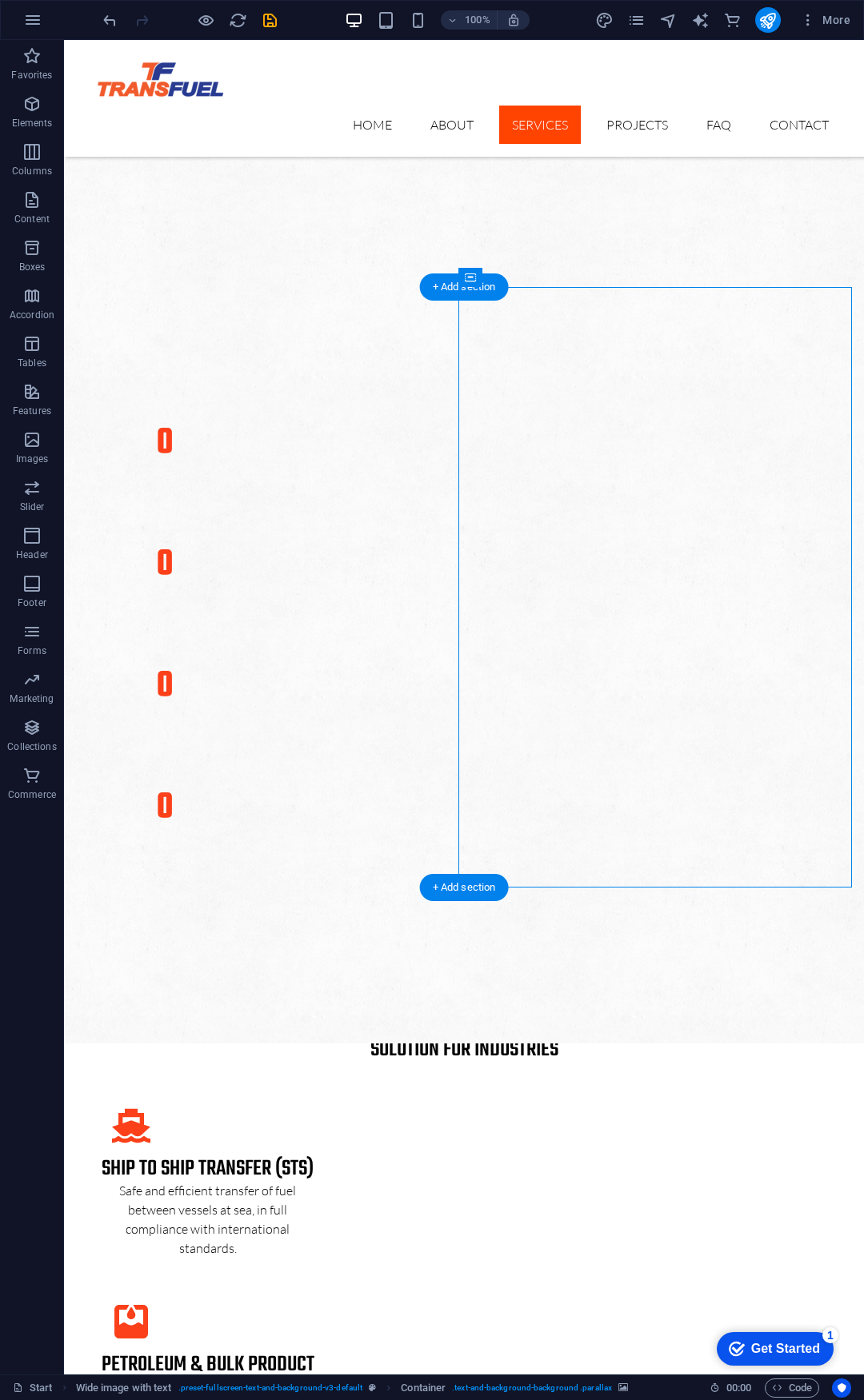
drag, startPoint x: 618, startPoint y: 523, endPoint x: 619, endPoint y: 563, distance: 40.0
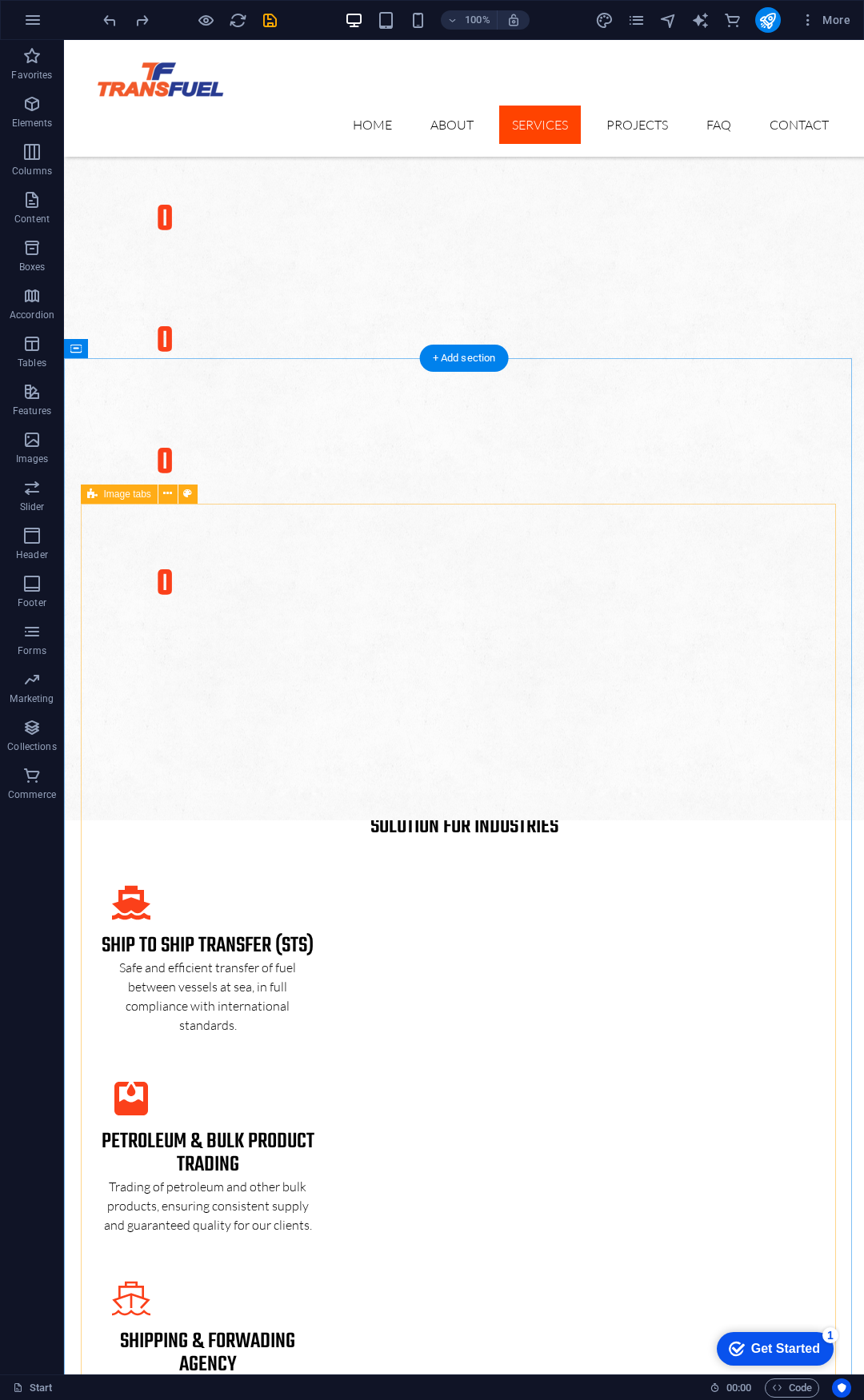
scroll to position [2287, 0]
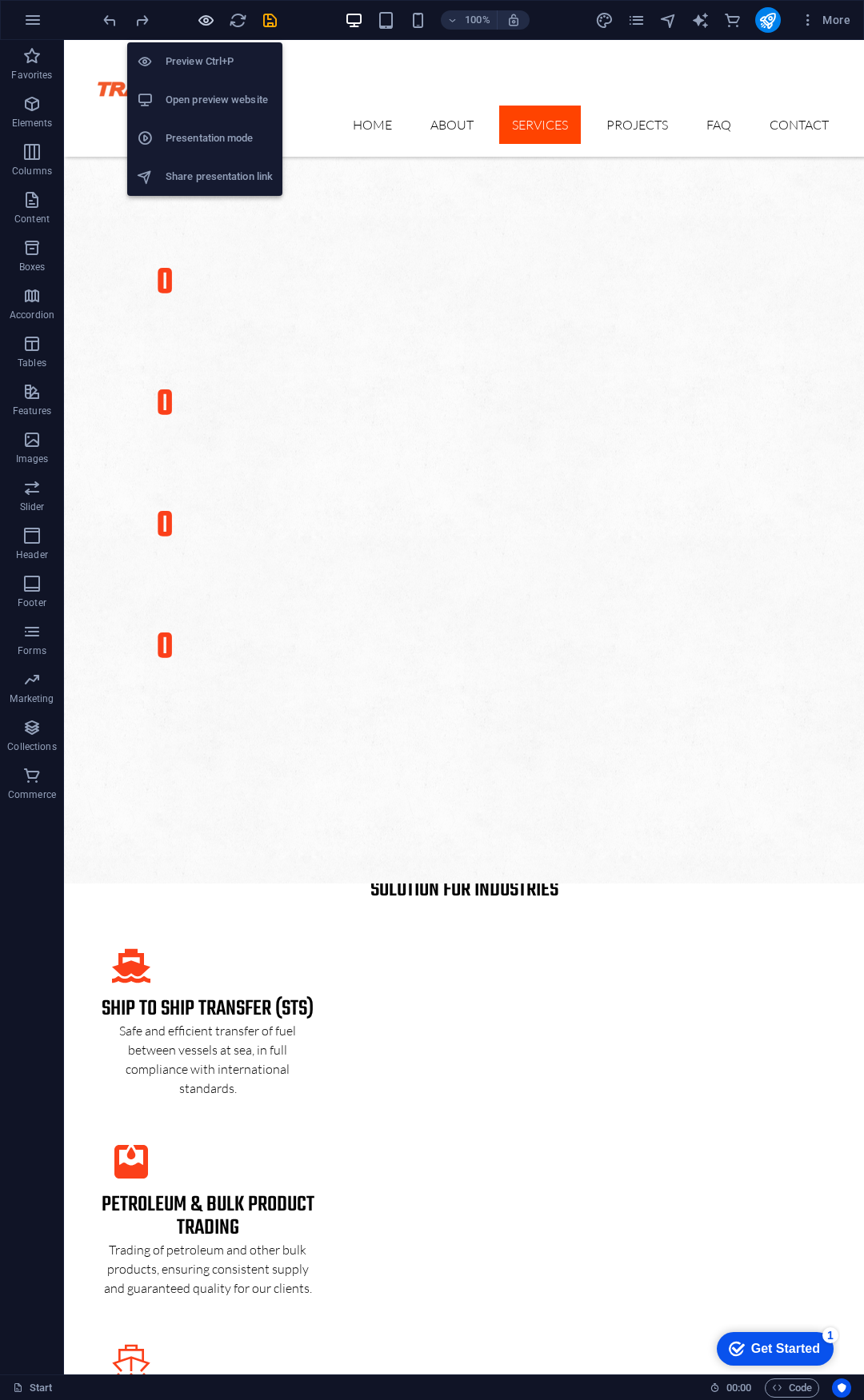
click at [203, 19] on icon "button" at bounding box center [206, 21] width 18 height 18
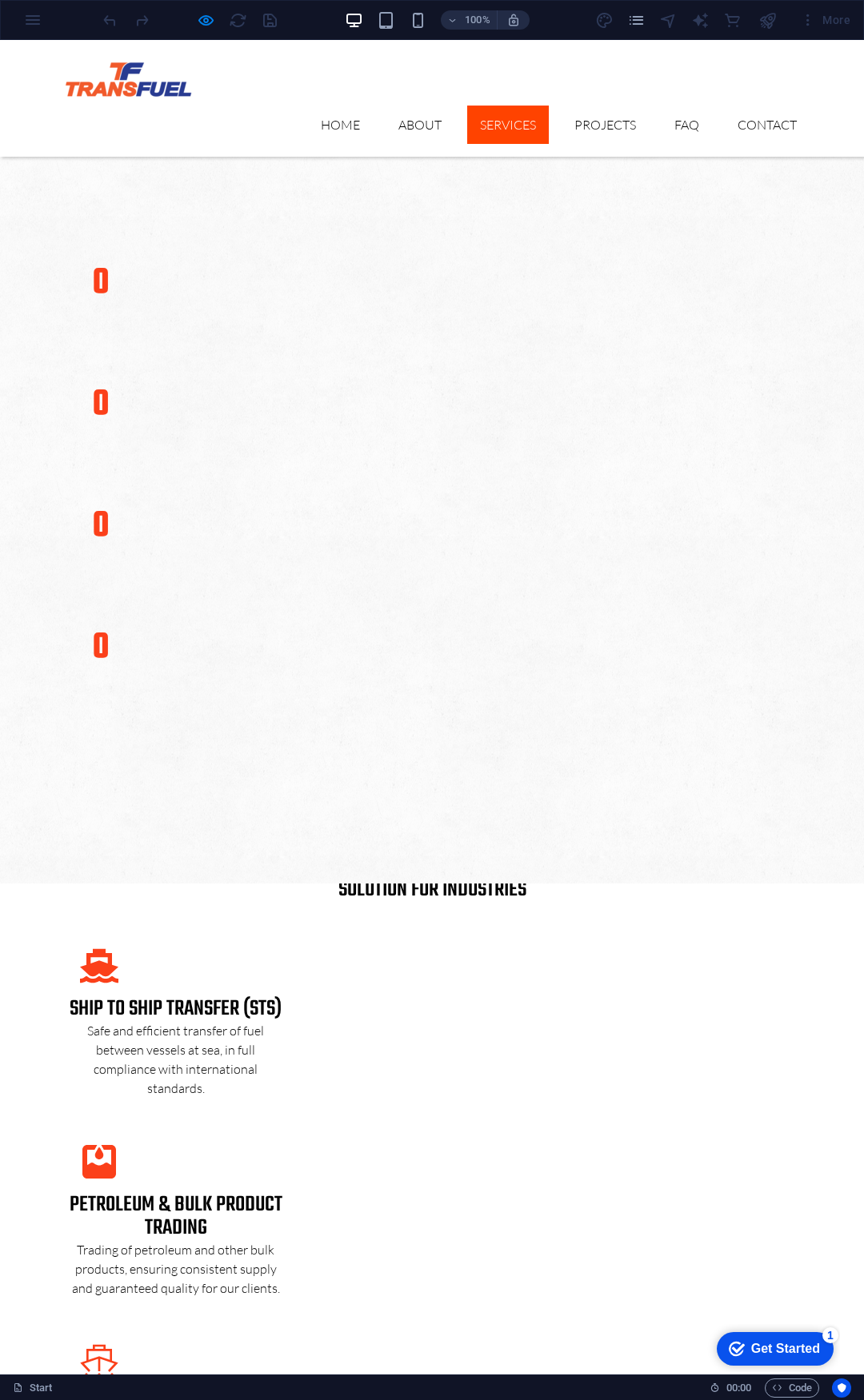
click at [267, 25] on div at bounding box center [190, 20] width 179 height 25
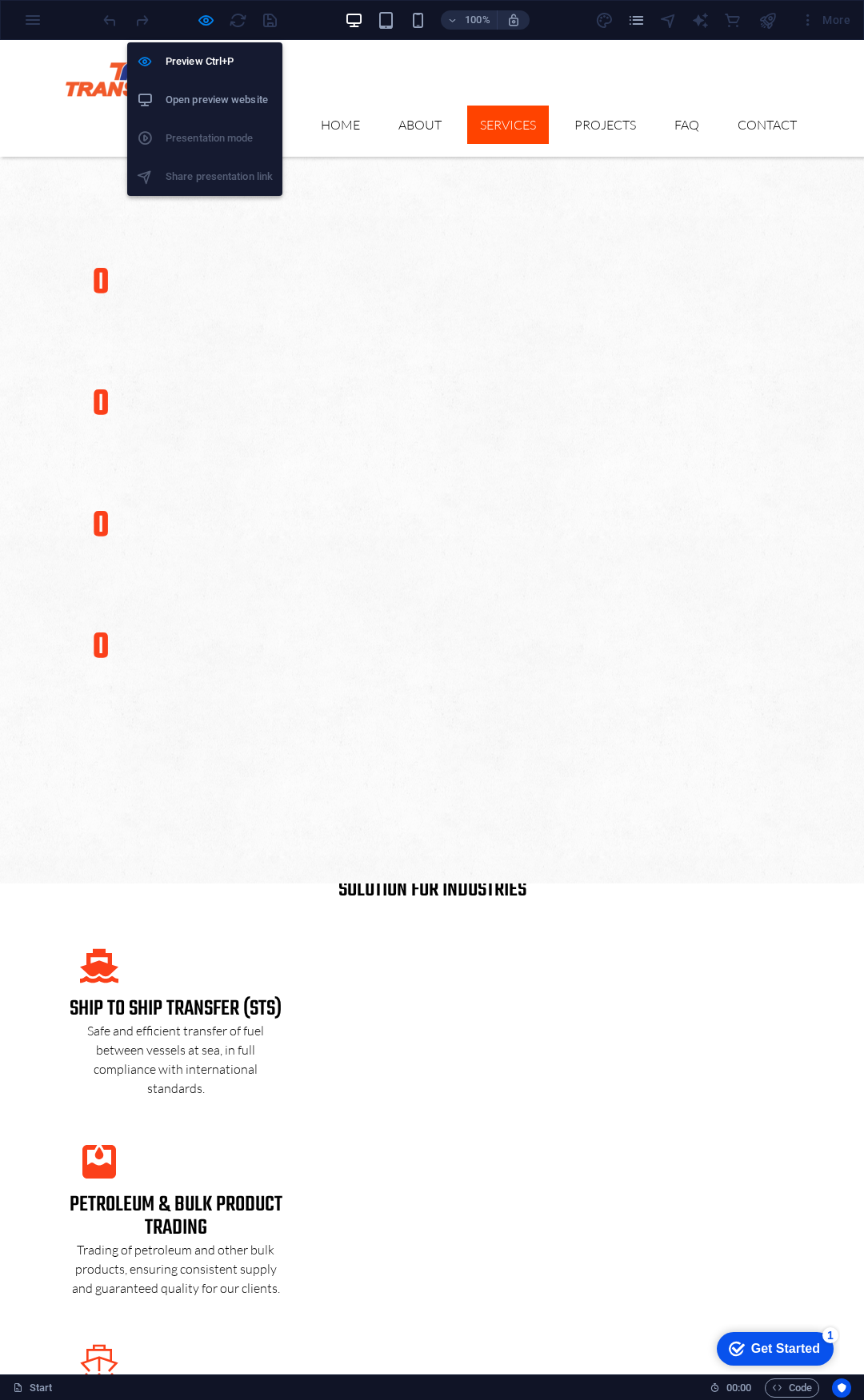
click at [214, 107] on h6 "Open preview website" at bounding box center [219, 99] width 107 height 19
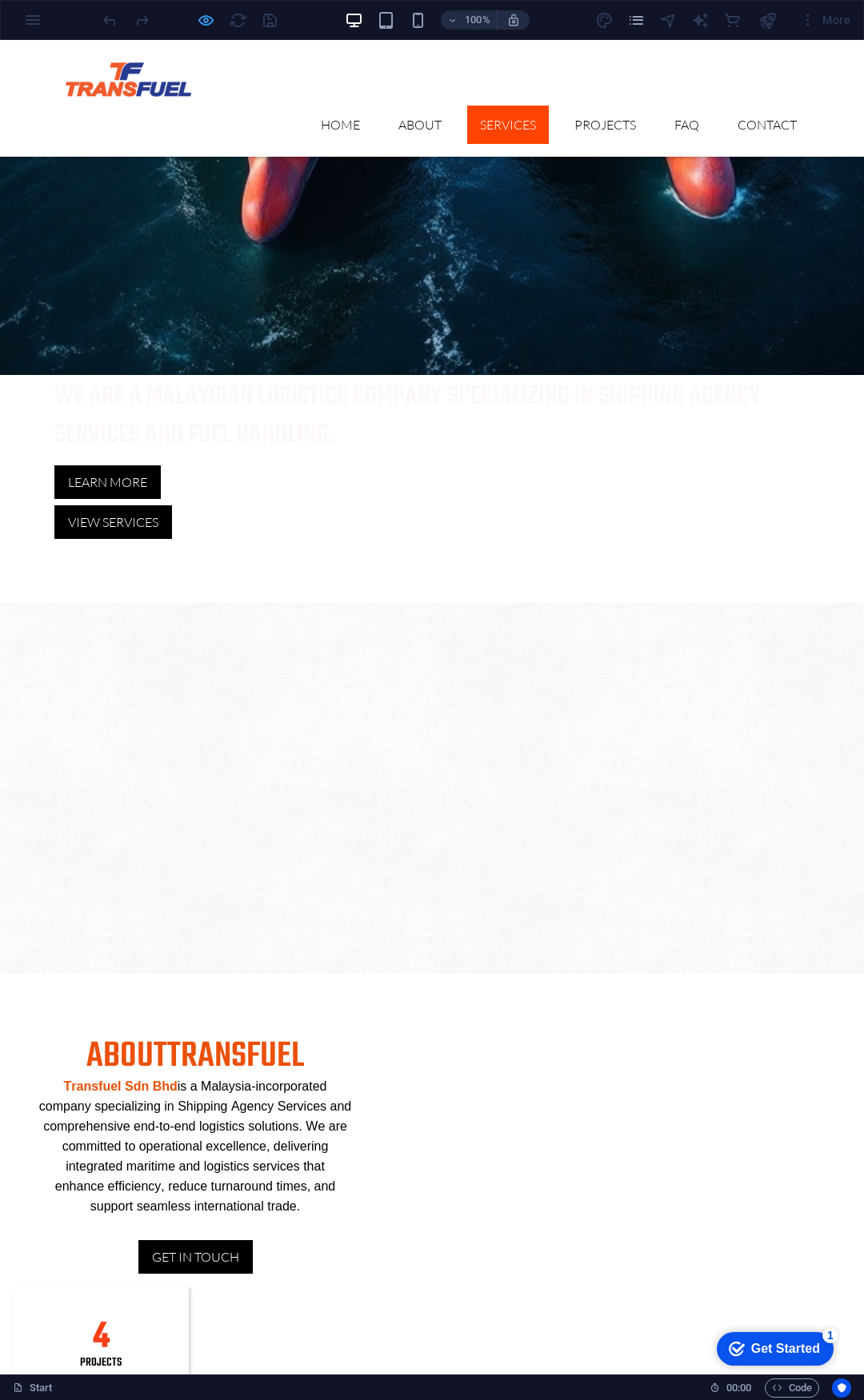
scroll to position [1168, 0]
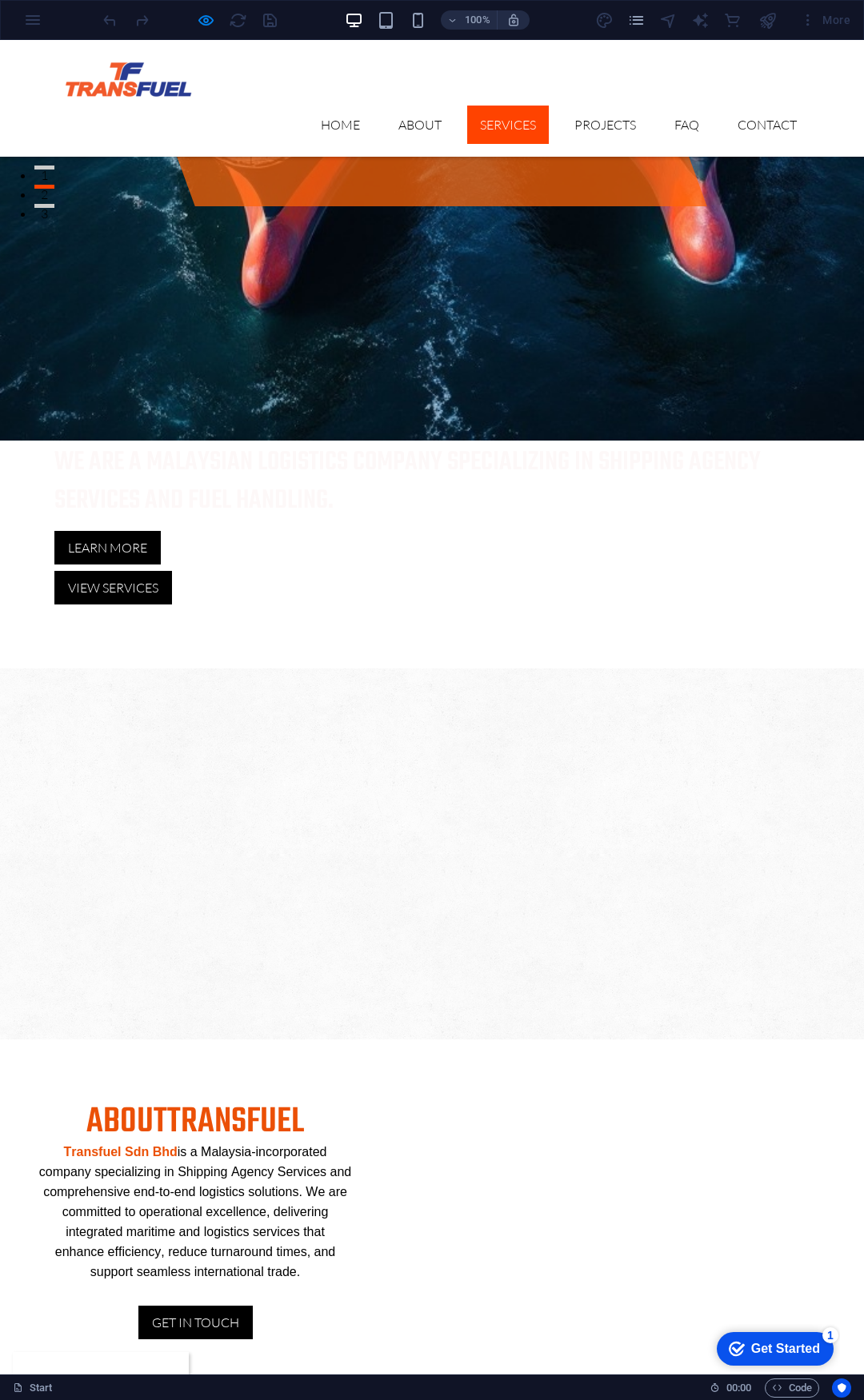
click at [265, 18] on div at bounding box center [190, 20] width 179 height 25
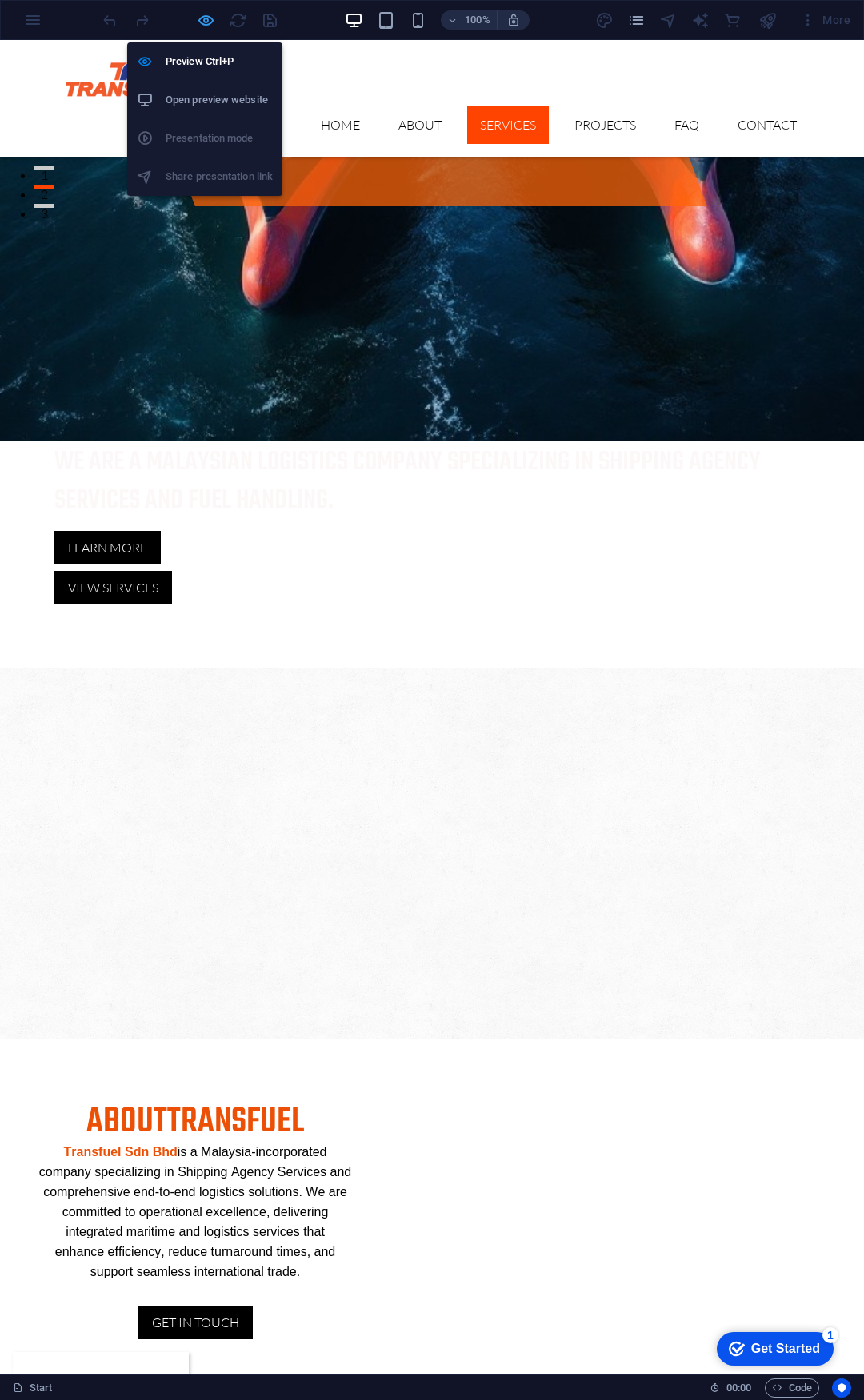
click at [205, 16] on icon "button" at bounding box center [206, 21] width 18 height 18
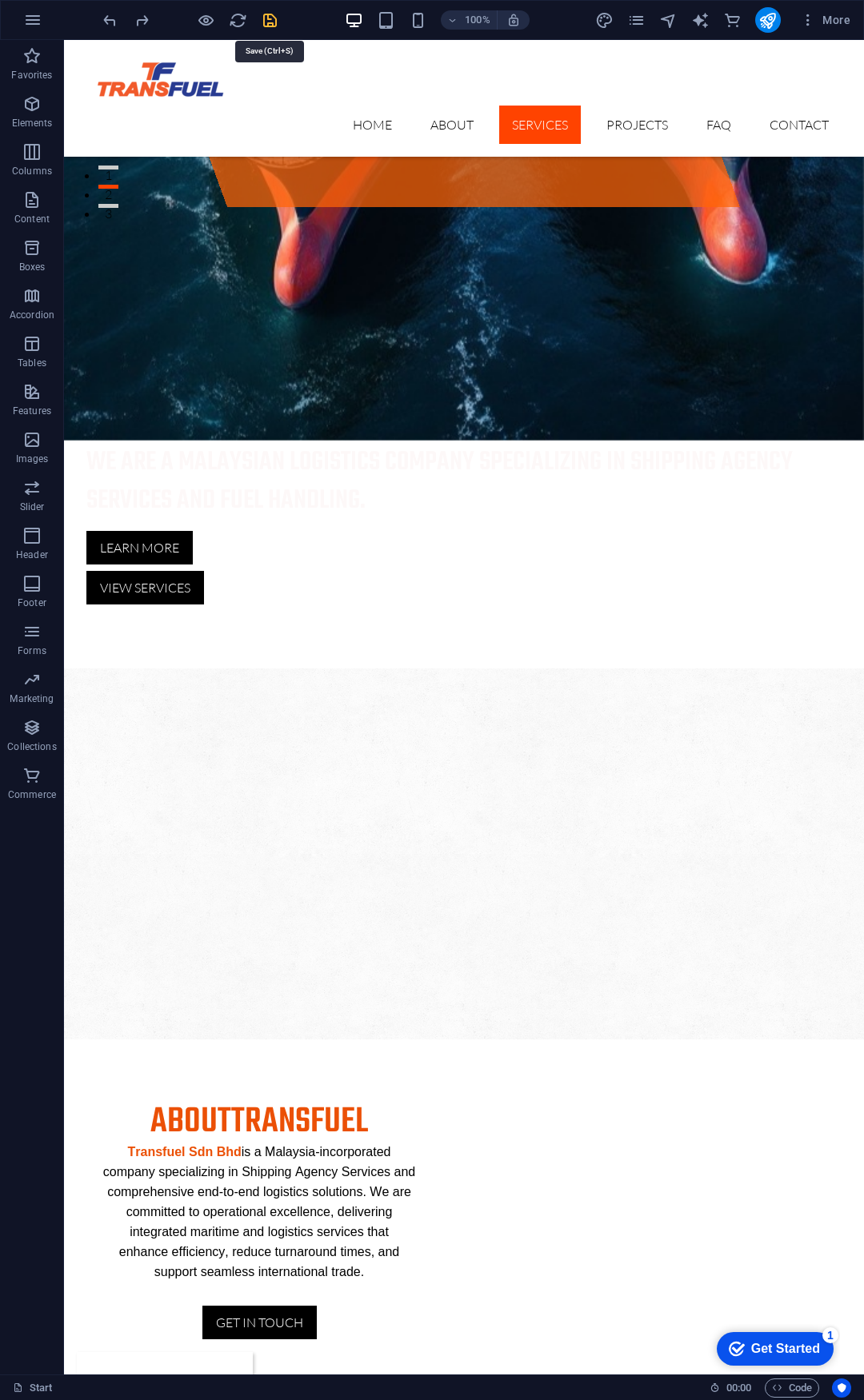
click at [267, 23] on icon "save" at bounding box center [270, 21] width 18 height 18
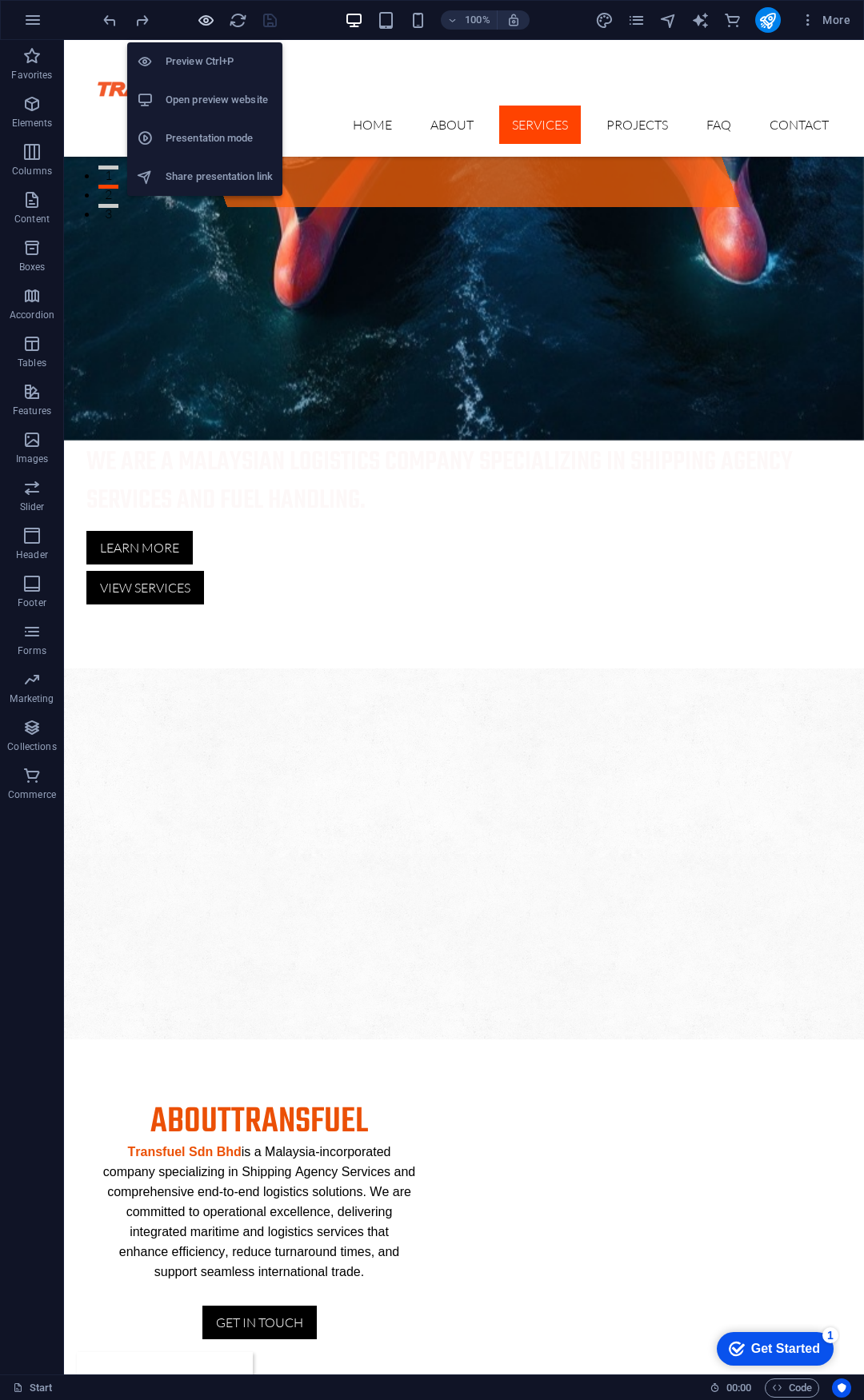
click at [199, 18] on icon "button" at bounding box center [206, 21] width 18 height 18
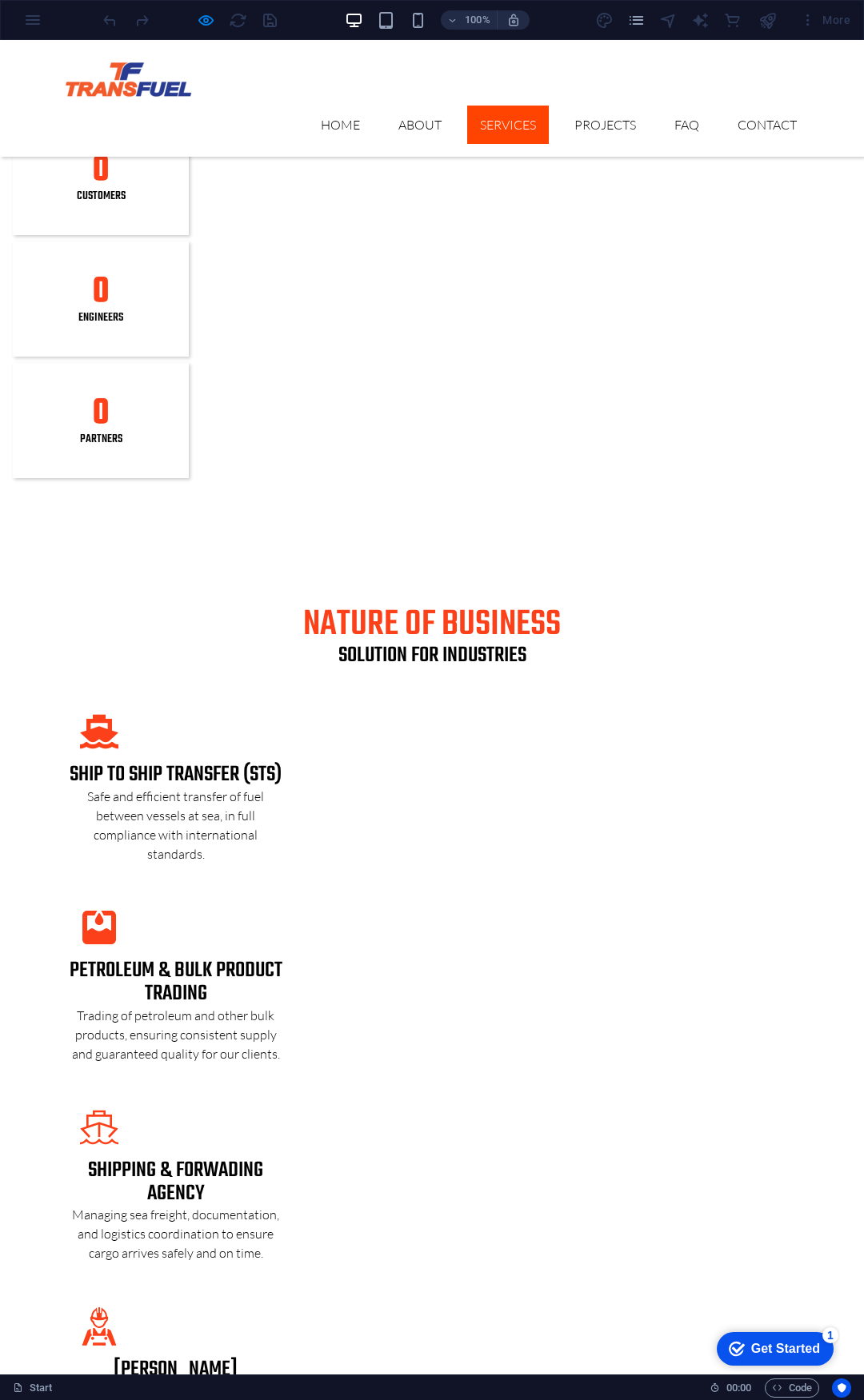
scroll to position [1887, 0]
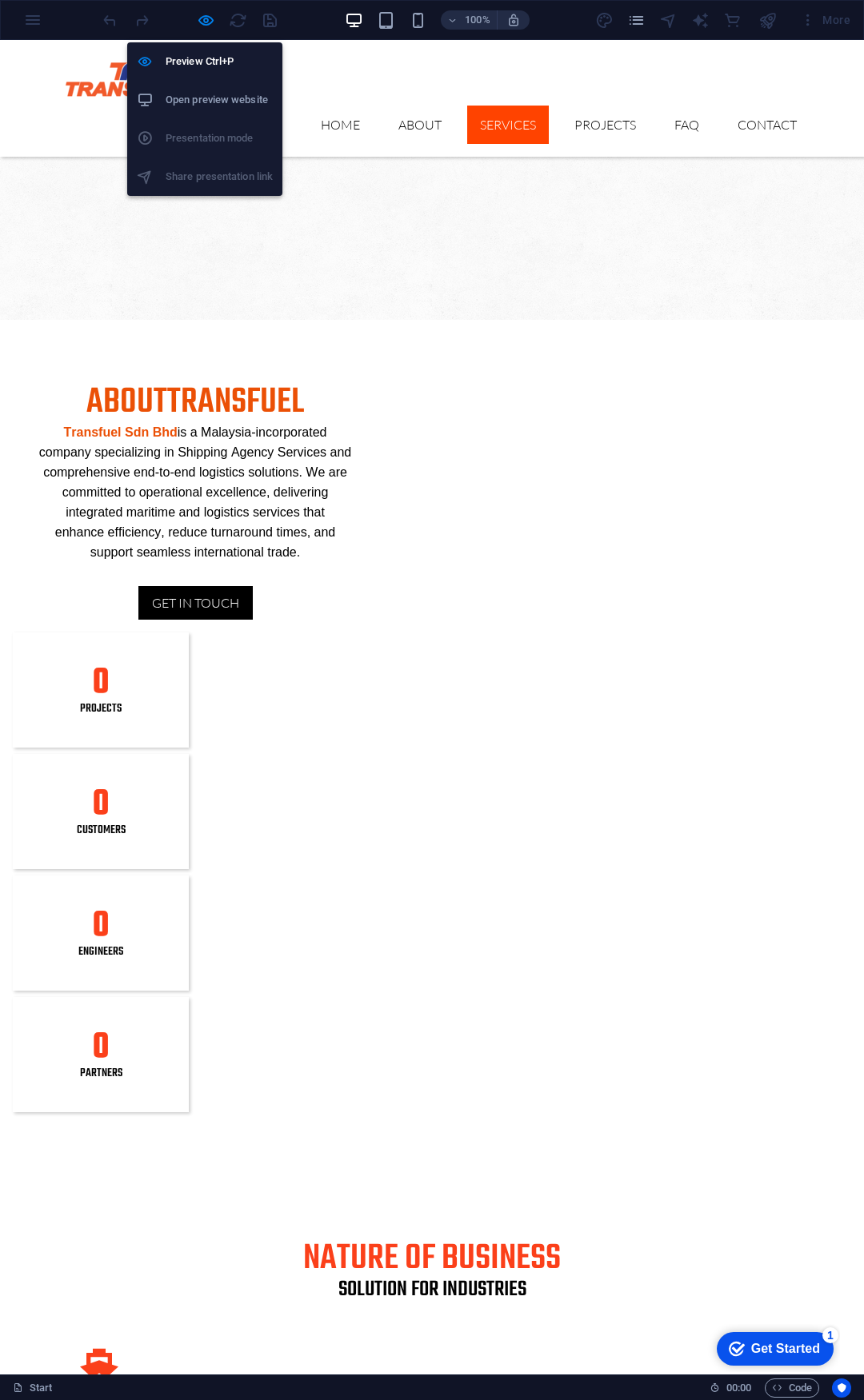
click at [181, 96] on h6 "Open preview website" at bounding box center [219, 99] width 107 height 19
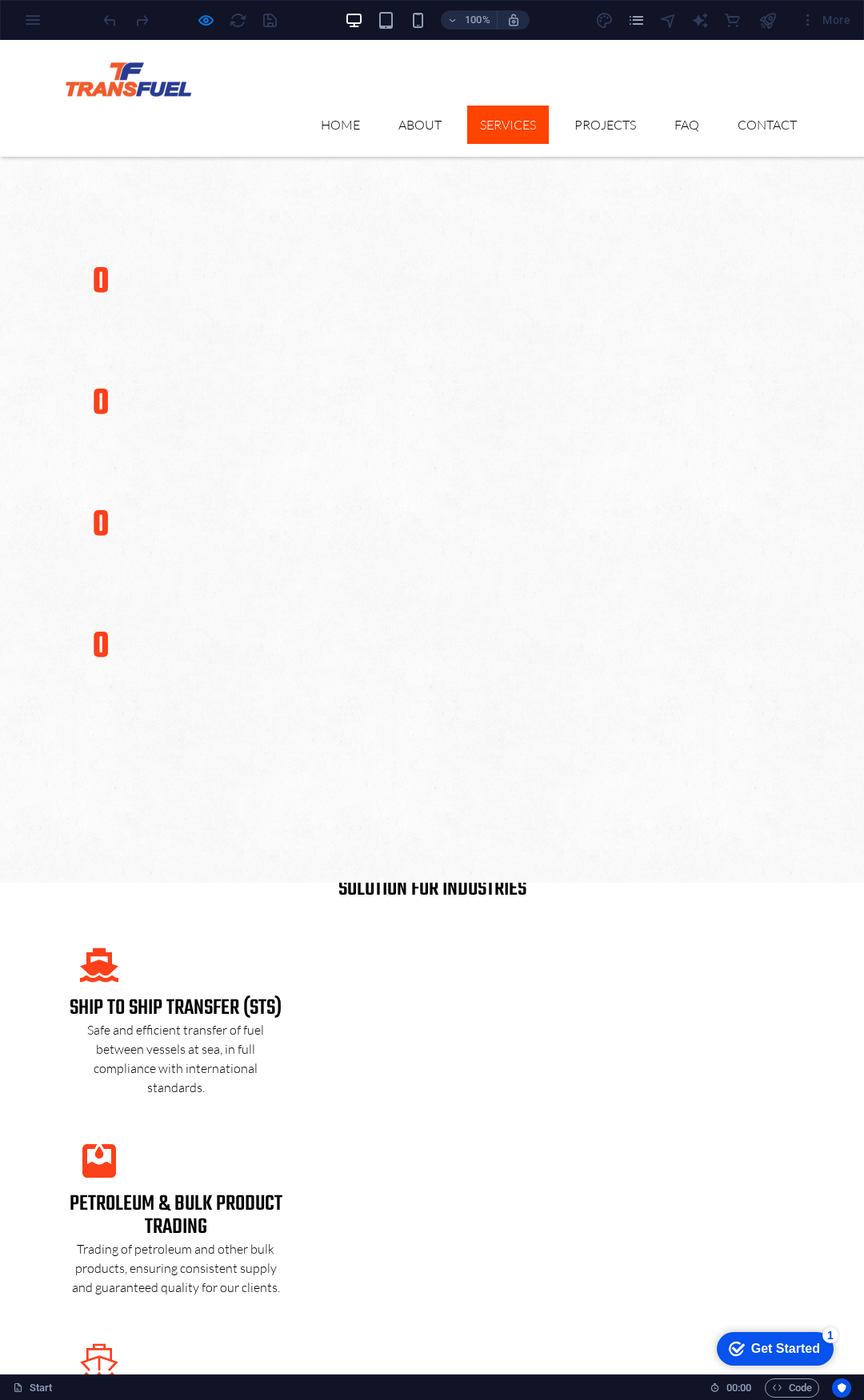
scroll to position [2287, 0]
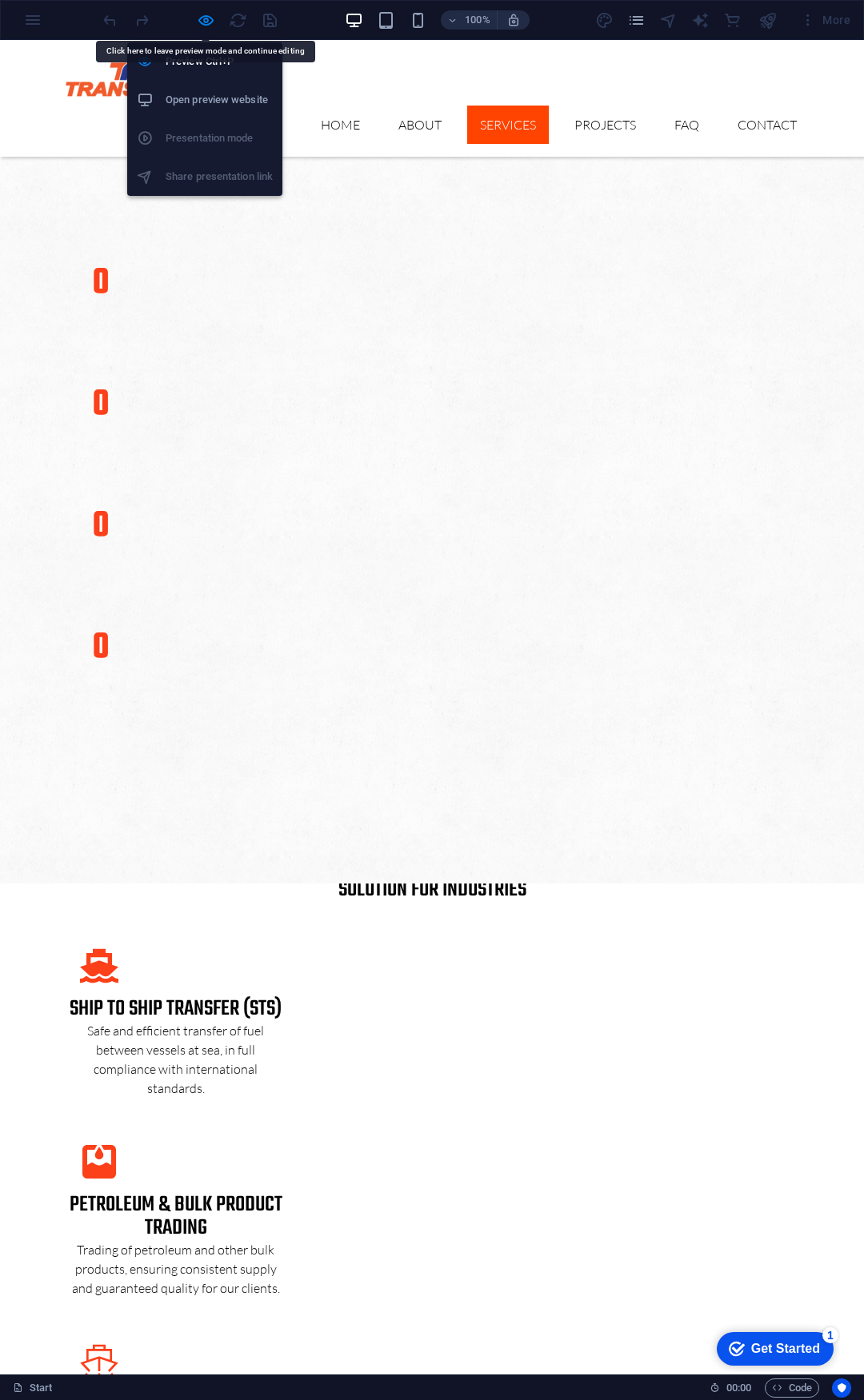
drag, startPoint x: 208, startPoint y: 25, endPoint x: 205, endPoint y: 116, distance: 91.0
click at [208, 25] on icon "button" at bounding box center [206, 21] width 18 height 18
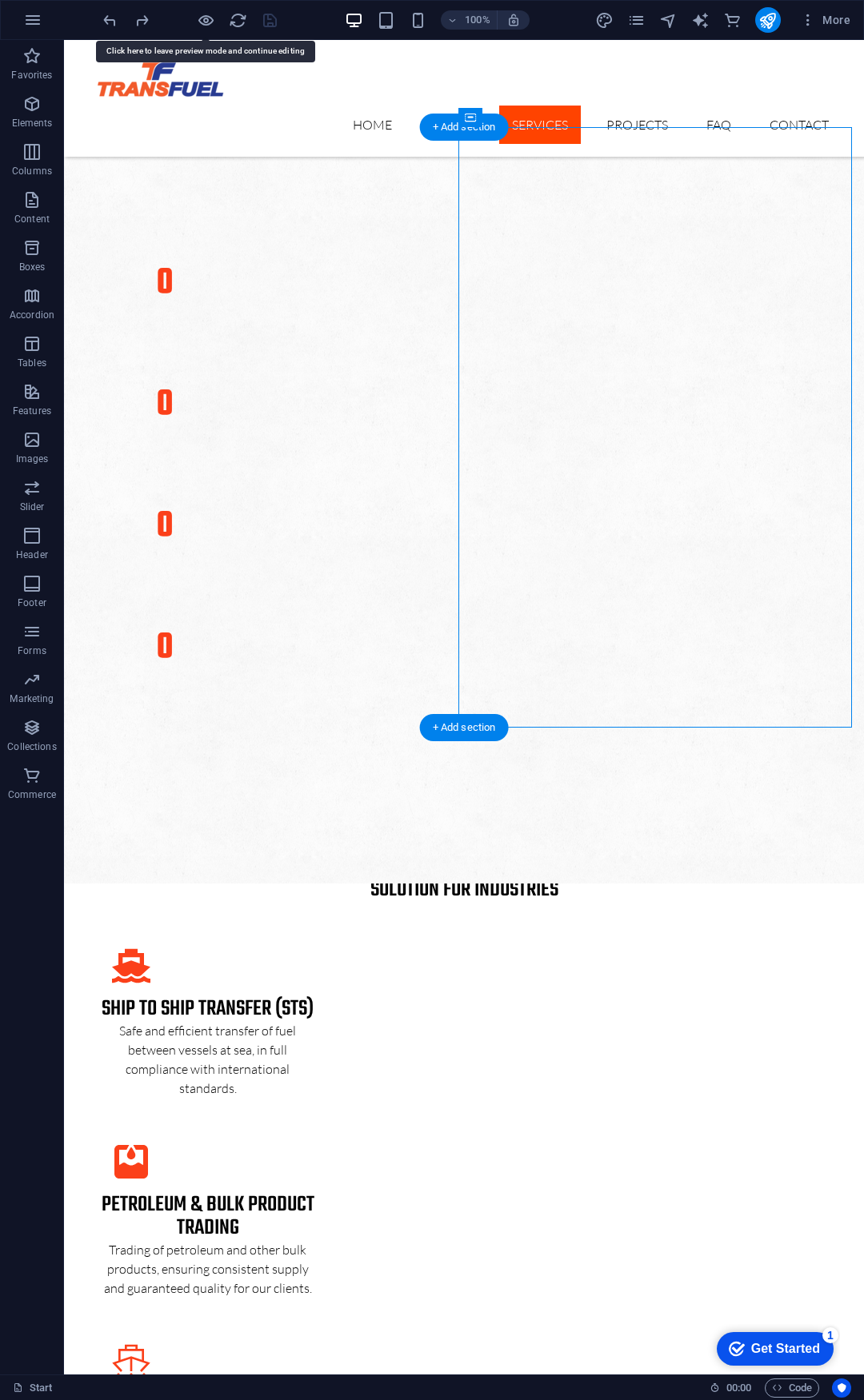
select select "px"
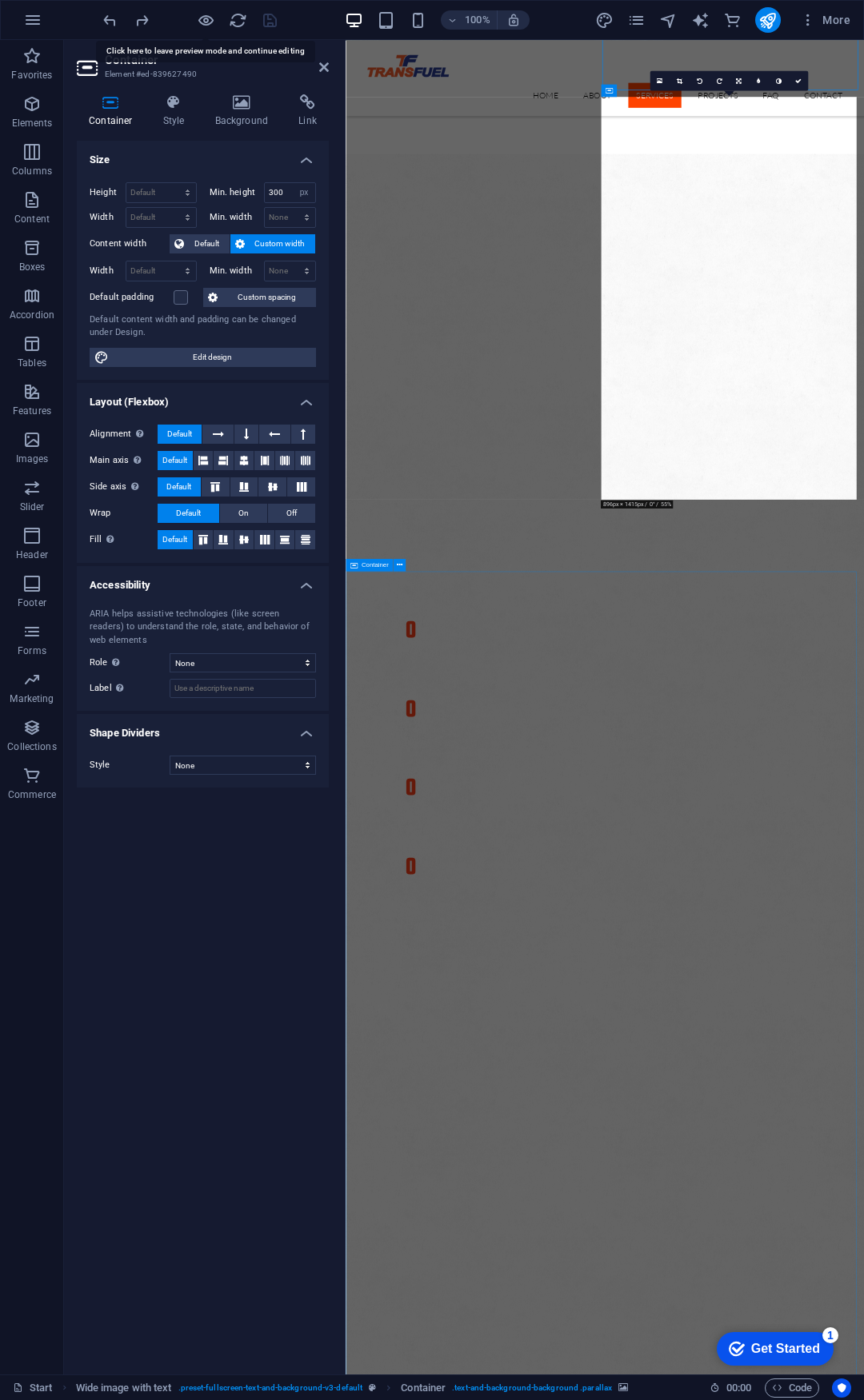
scroll to position [2898, 0]
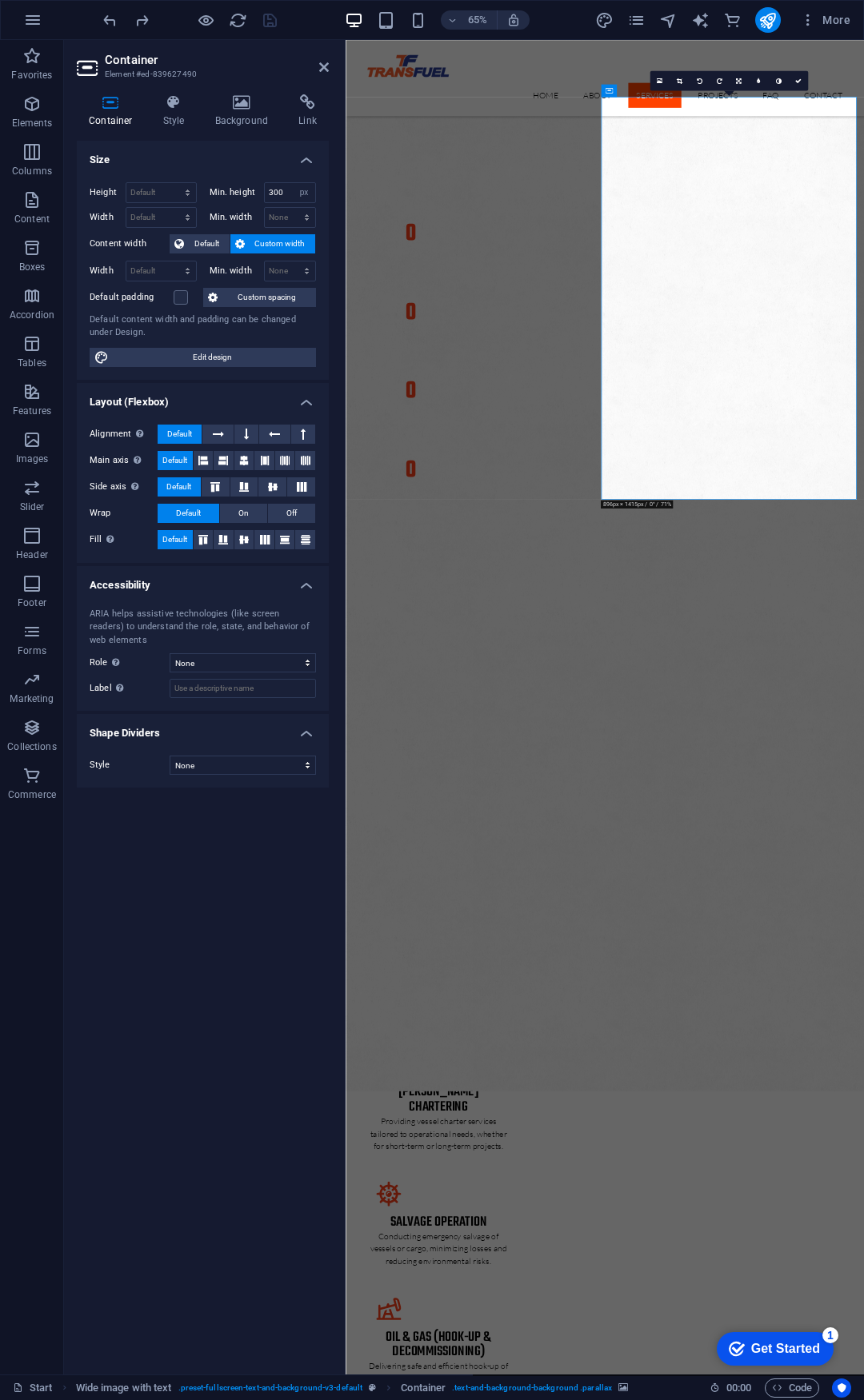
click at [770, 13] on icon "publish" at bounding box center [767, 21] width 18 height 18
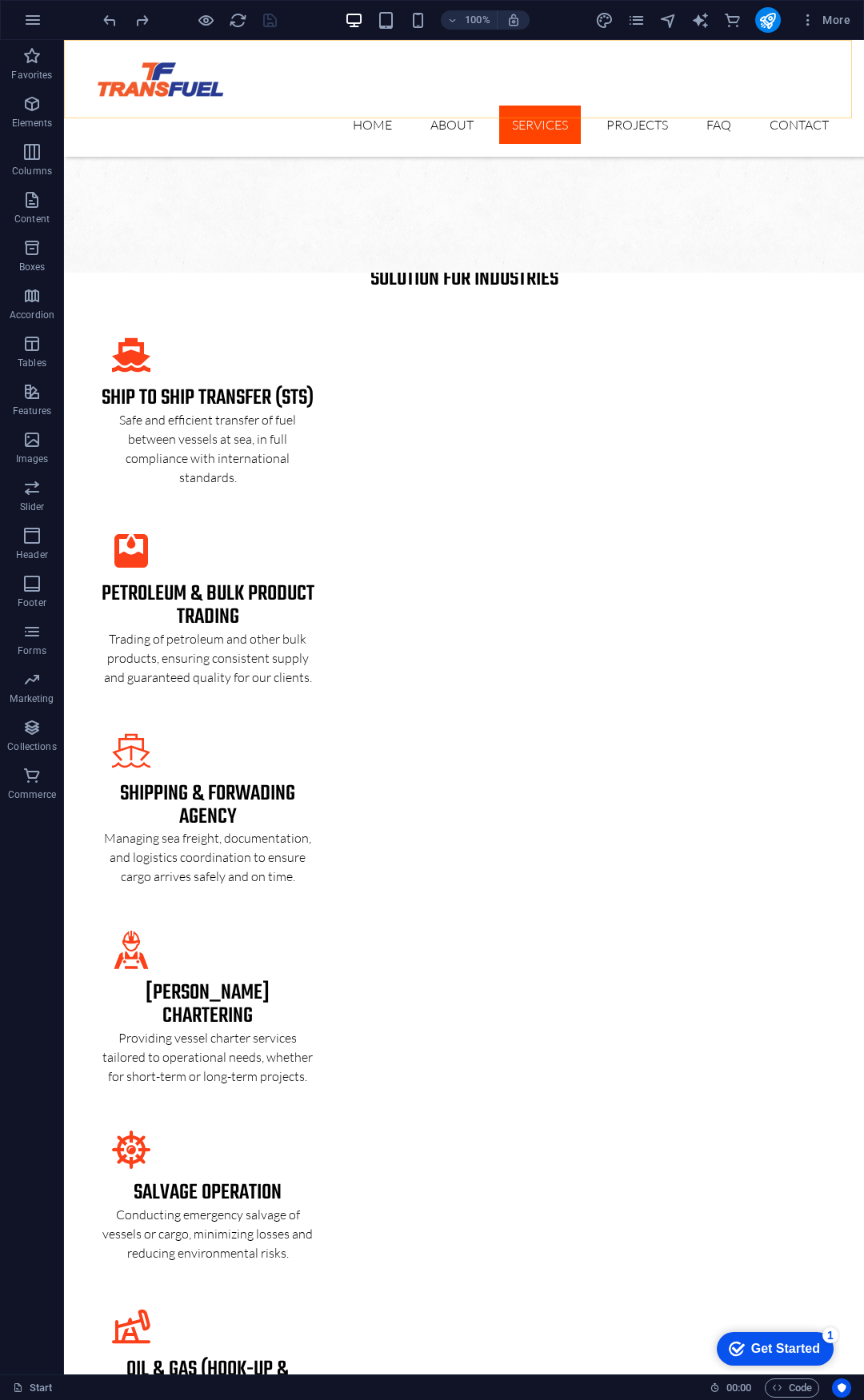
scroll to position [2287, 0]
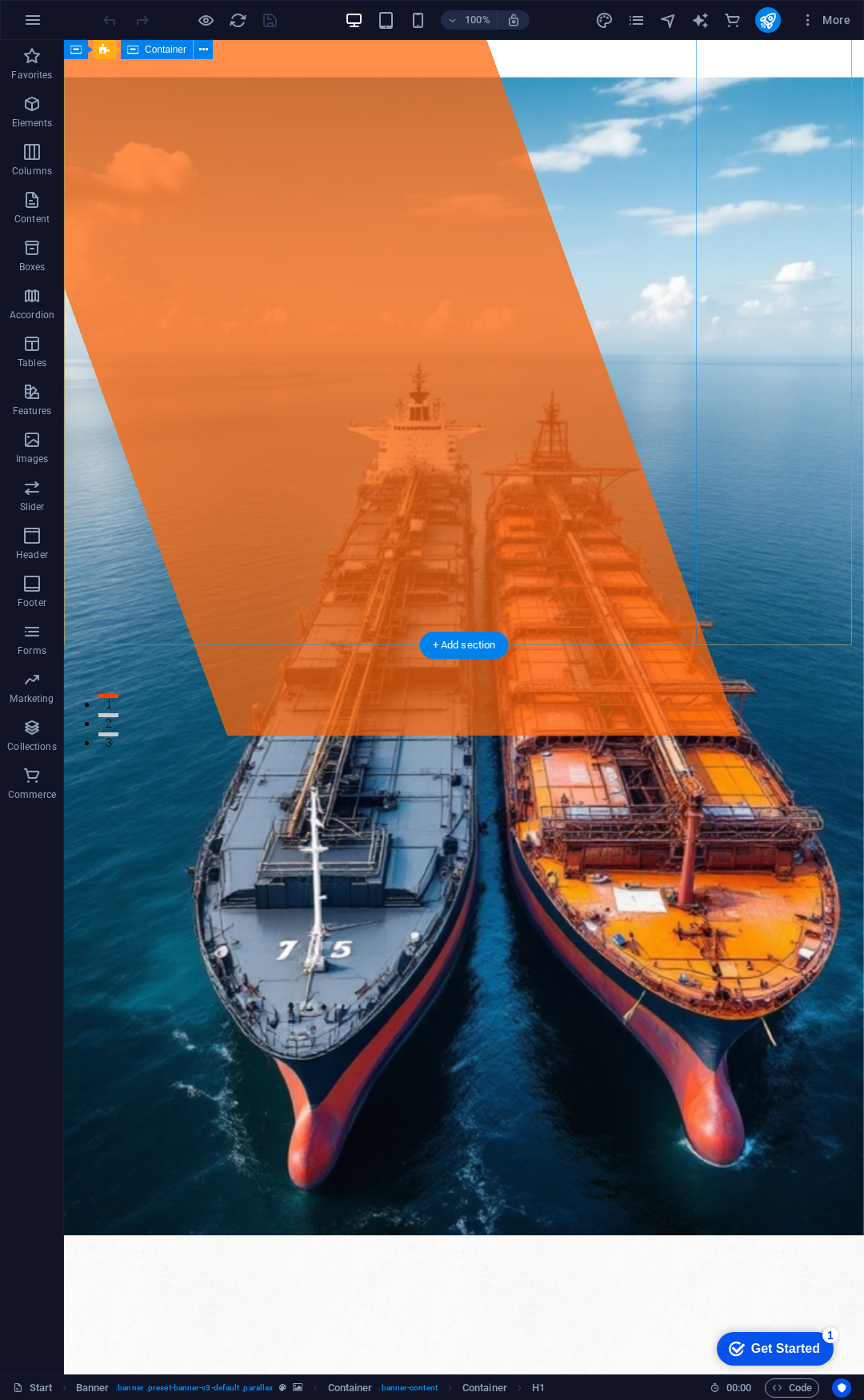
scroll to position [960, 0]
